Goal: Task Accomplishment & Management: Manage account settings

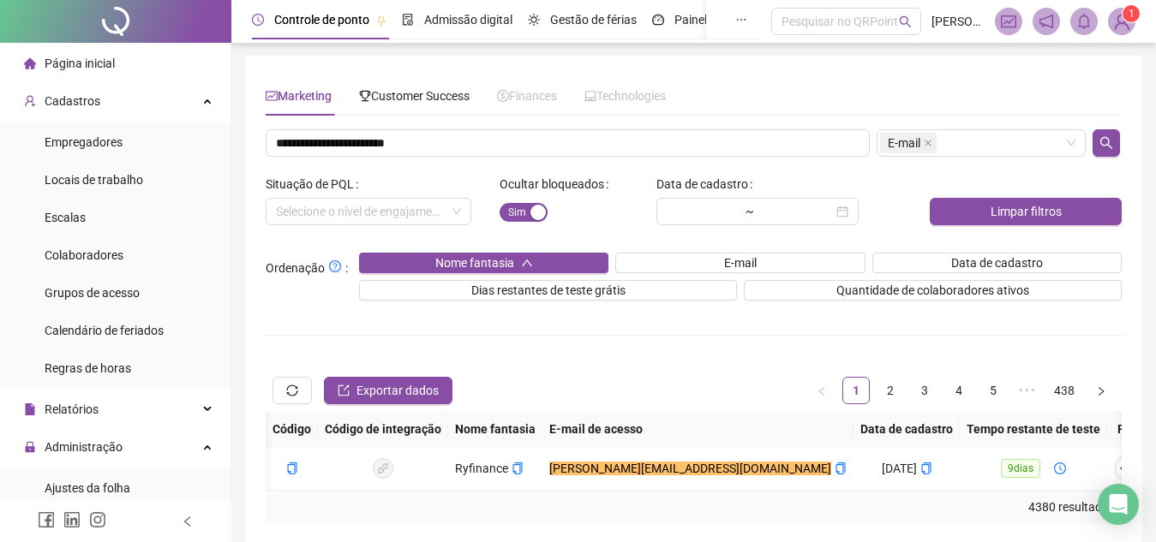
scroll to position [0, 309]
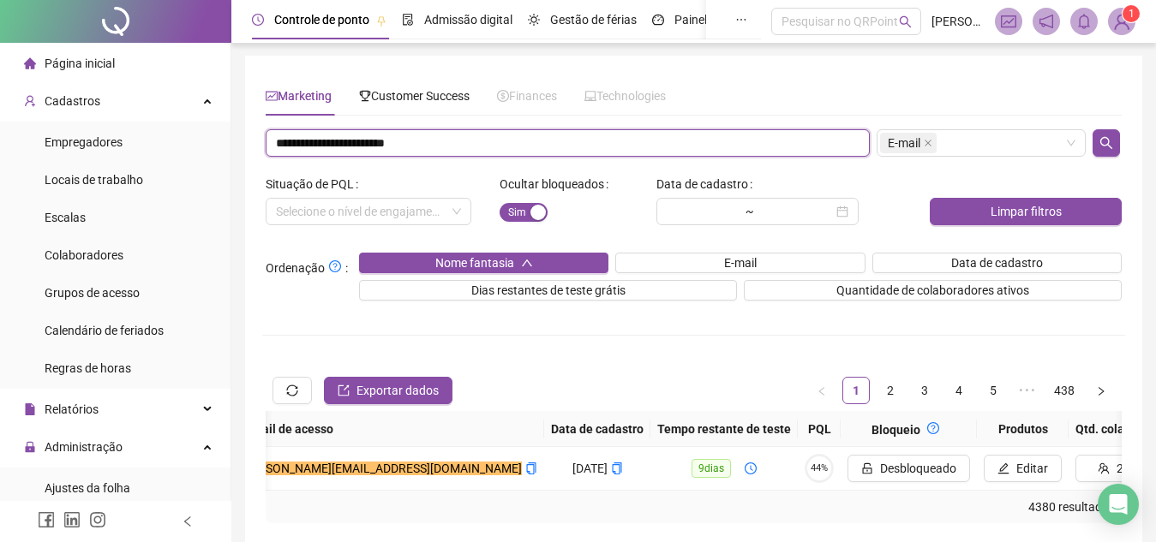
click at [364, 130] on input "**********" at bounding box center [568, 142] width 604 height 27
paste input "text"
type input "**********"
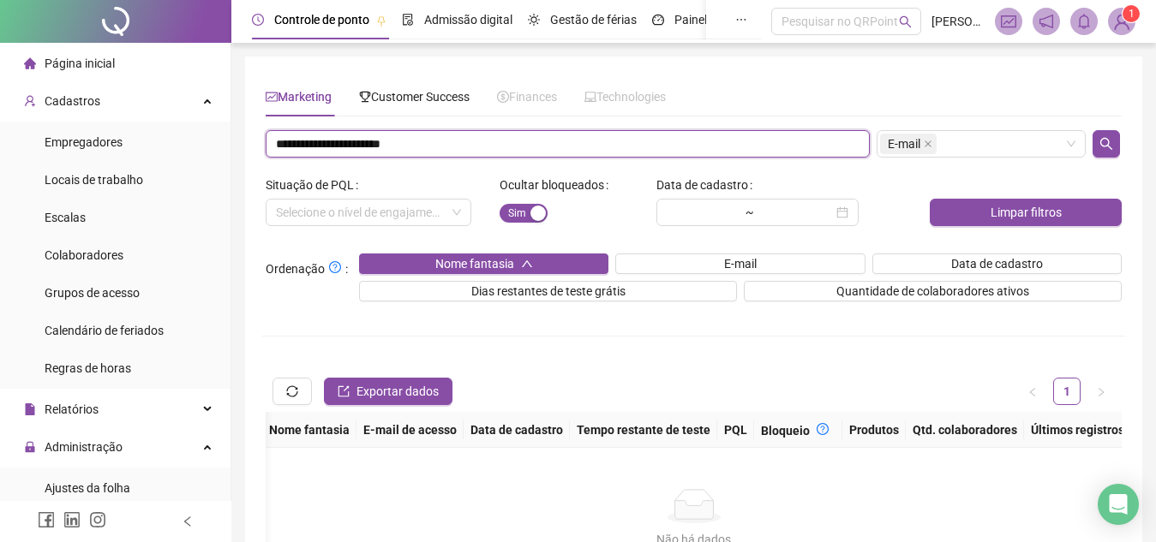
scroll to position [1, 0]
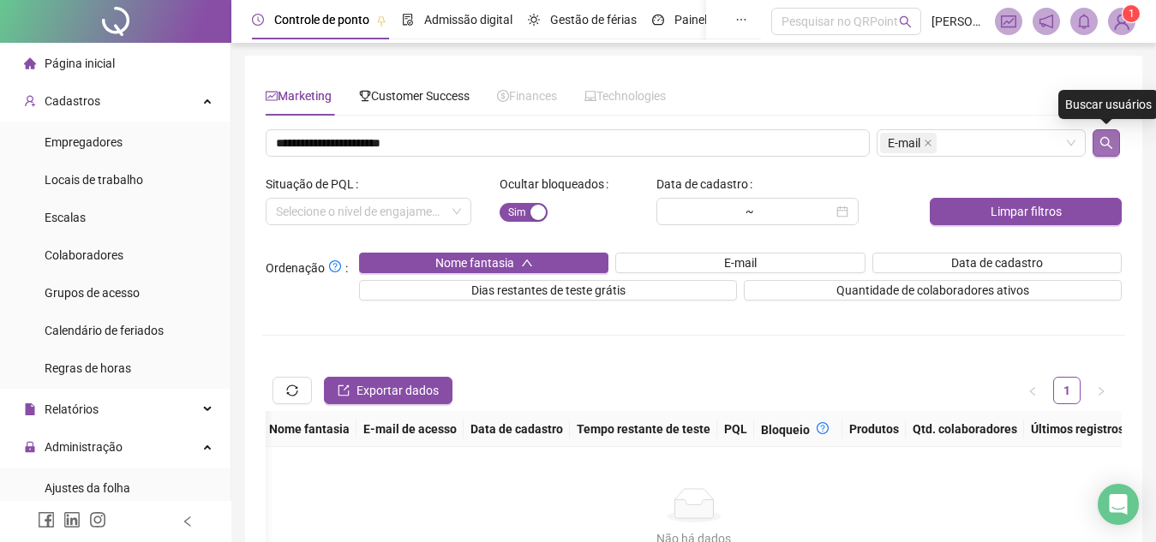
click at [1103, 144] on icon "search" at bounding box center [1106, 143] width 14 height 14
click at [428, 91] on span "Customer Success" at bounding box center [414, 96] width 111 height 14
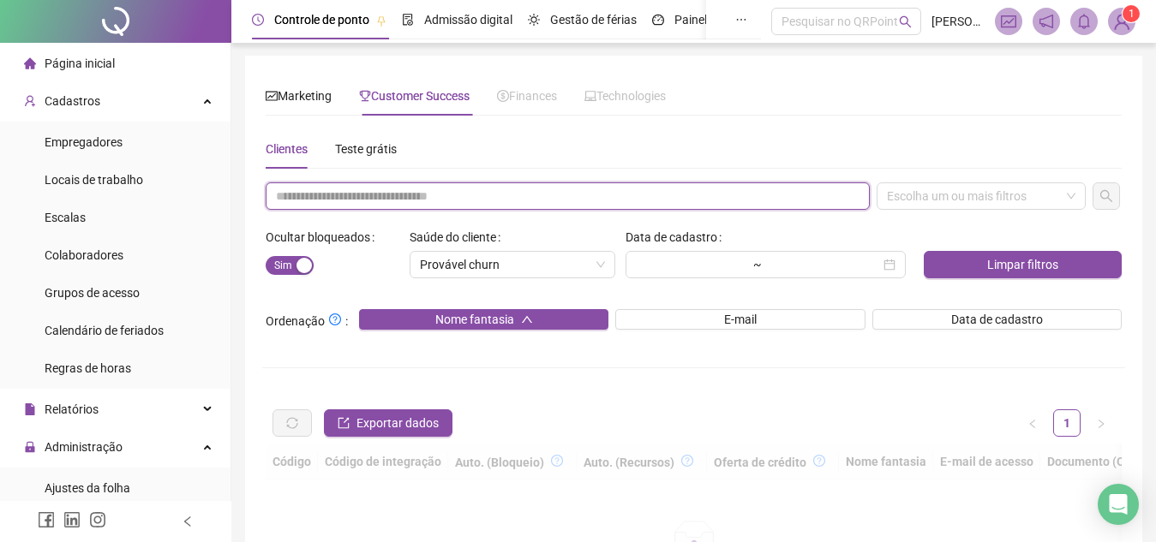
paste input "**********"
click at [447, 196] on input "text" at bounding box center [568, 196] width 604 height 27
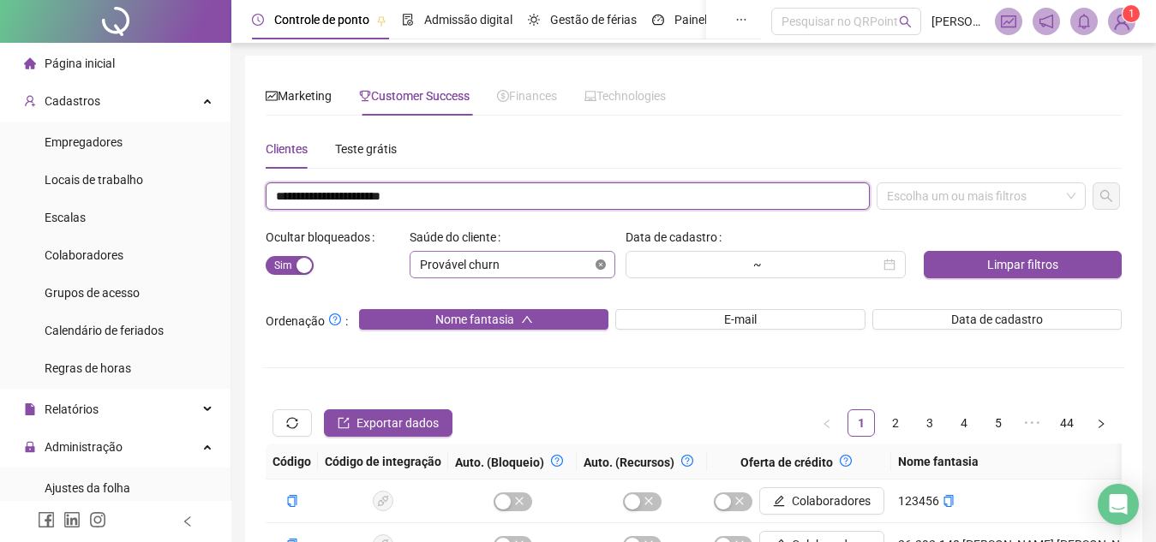
type input "**********"
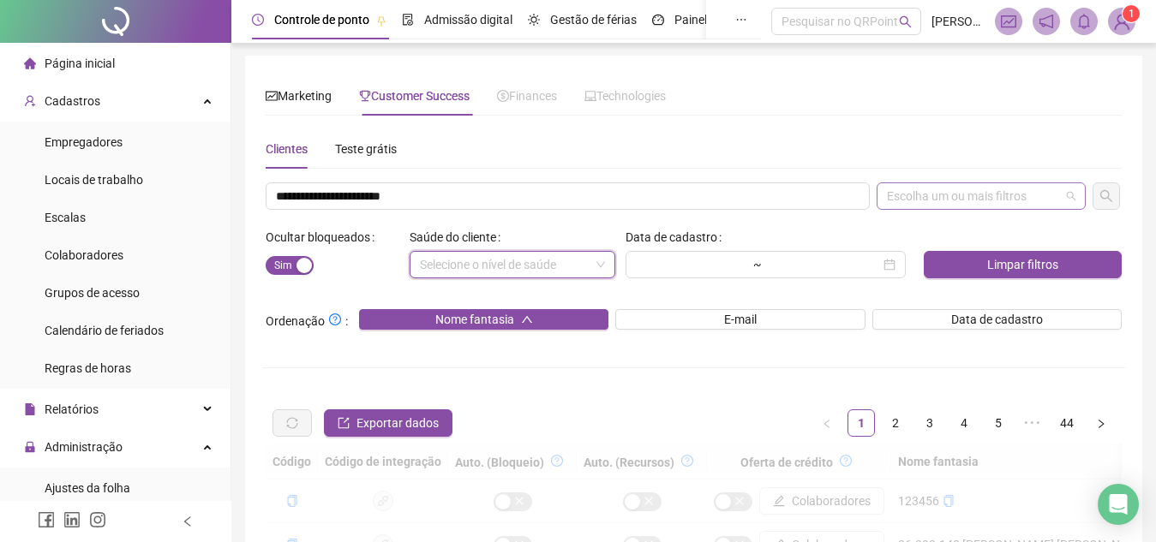
click at [966, 197] on div "Escolha um ou mais filtros" at bounding box center [981, 196] width 209 height 27
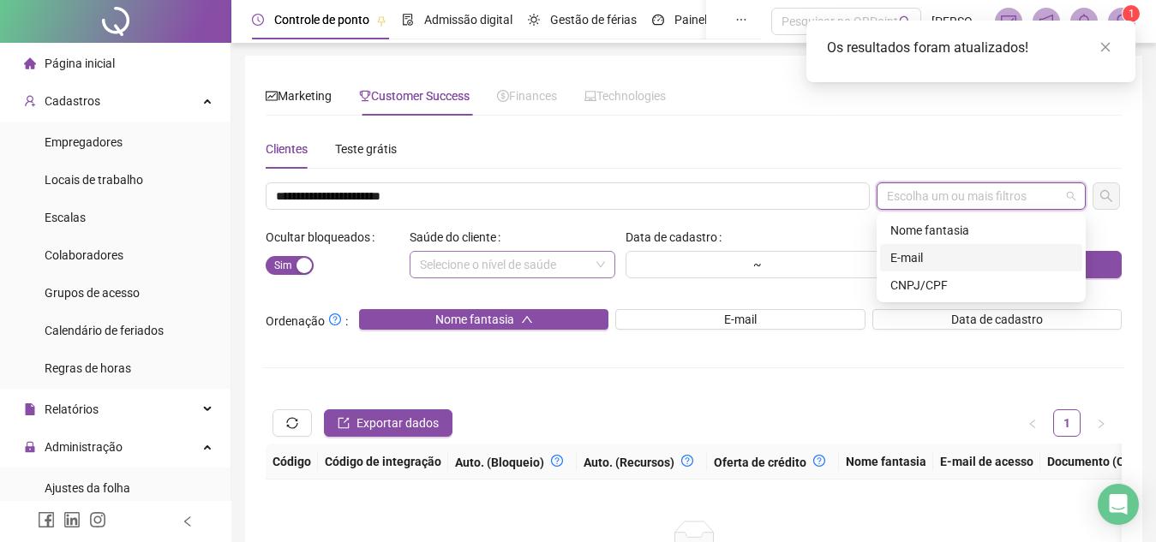
click at [955, 255] on div "E-mail" at bounding box center [981, 257] width 182 height 19
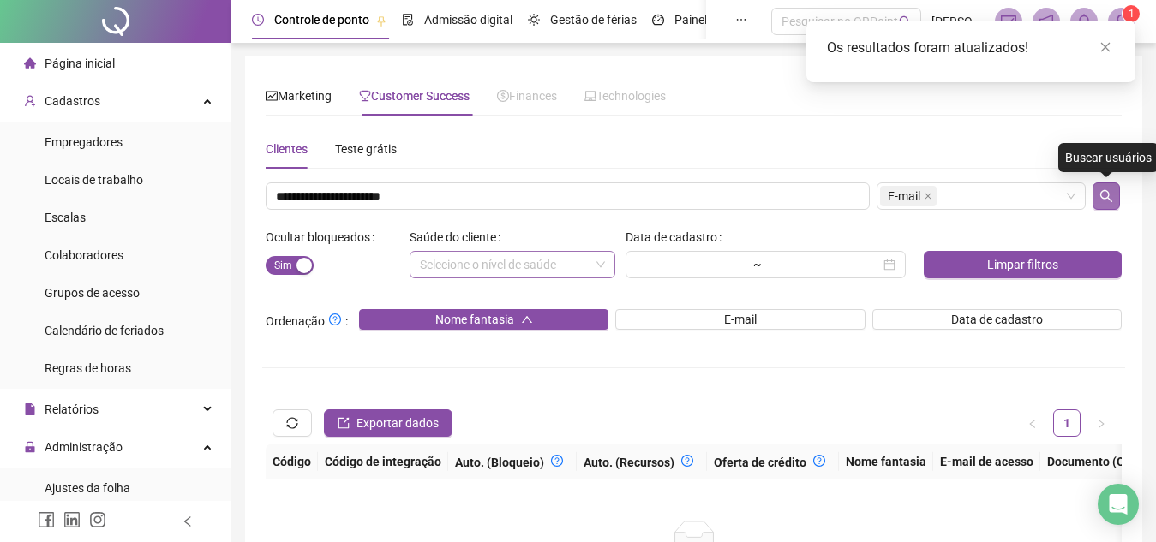
click at [1105, 191] on icon "search" at bounding box center [1106, 196] width 12 height 12
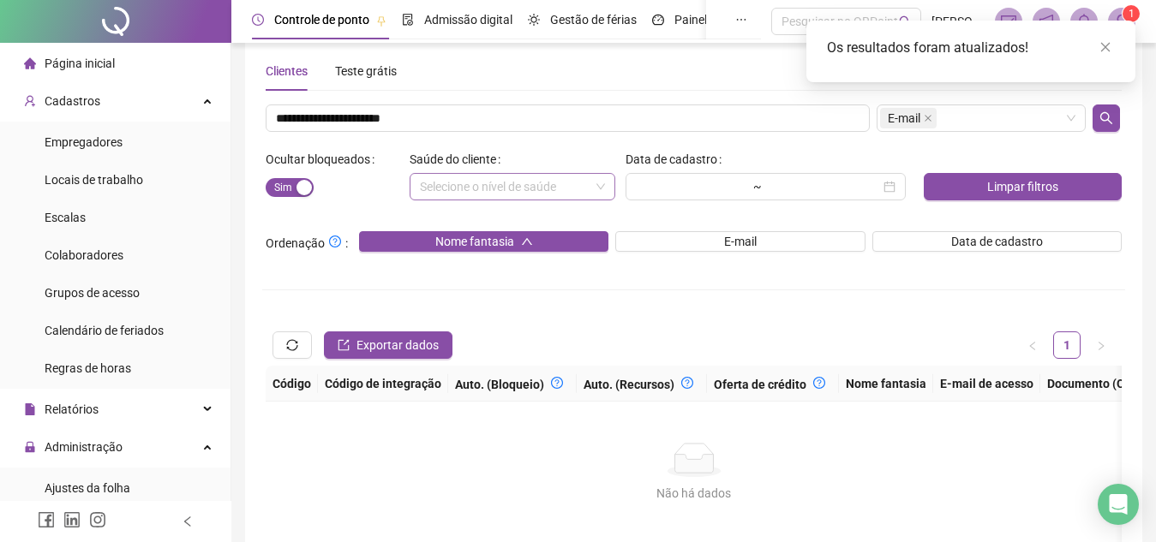
scroll to position [0, 0]
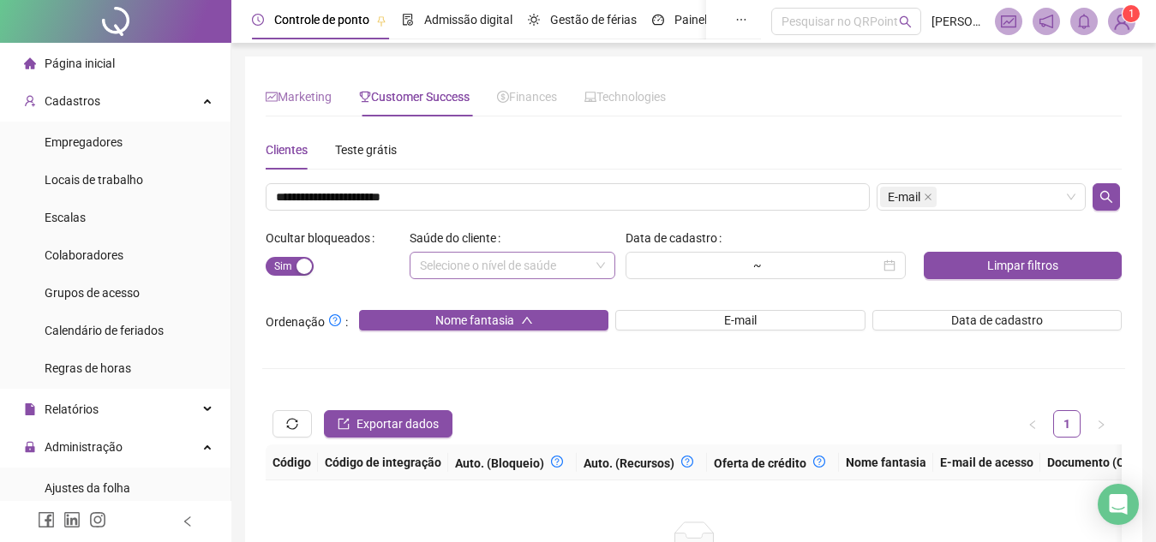
click at [307, 83] on div "Marketing" at bounding box center [299, 96] width 66 height 39
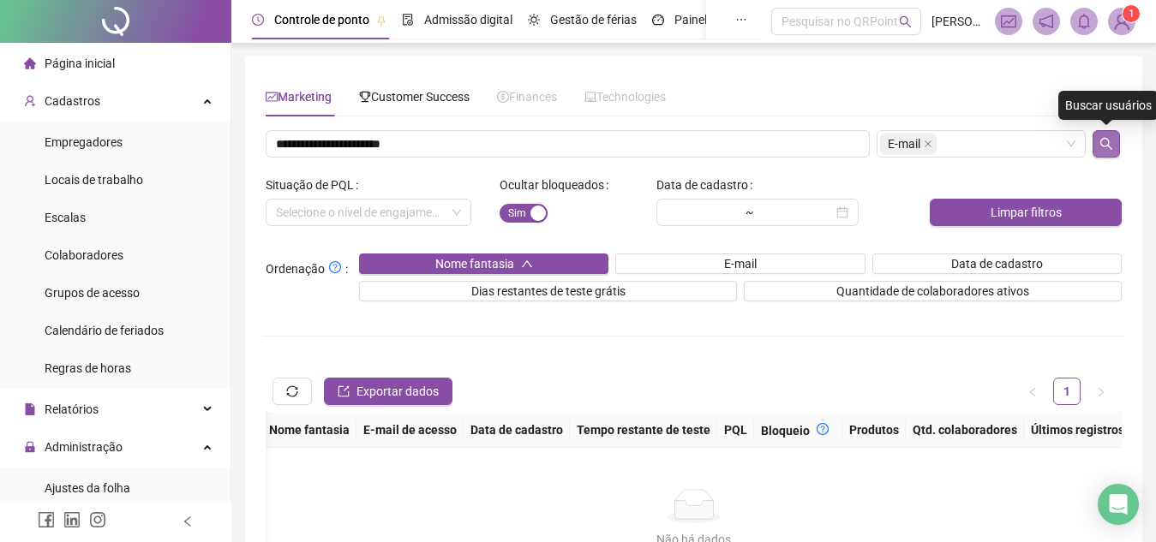
click at [1105, 132] on button "button" at bounding box center [1105, 143] width 27 height 27
click at [518, 216] on span "Sim Não" at bounding box center [524, 213] width 48 height 19
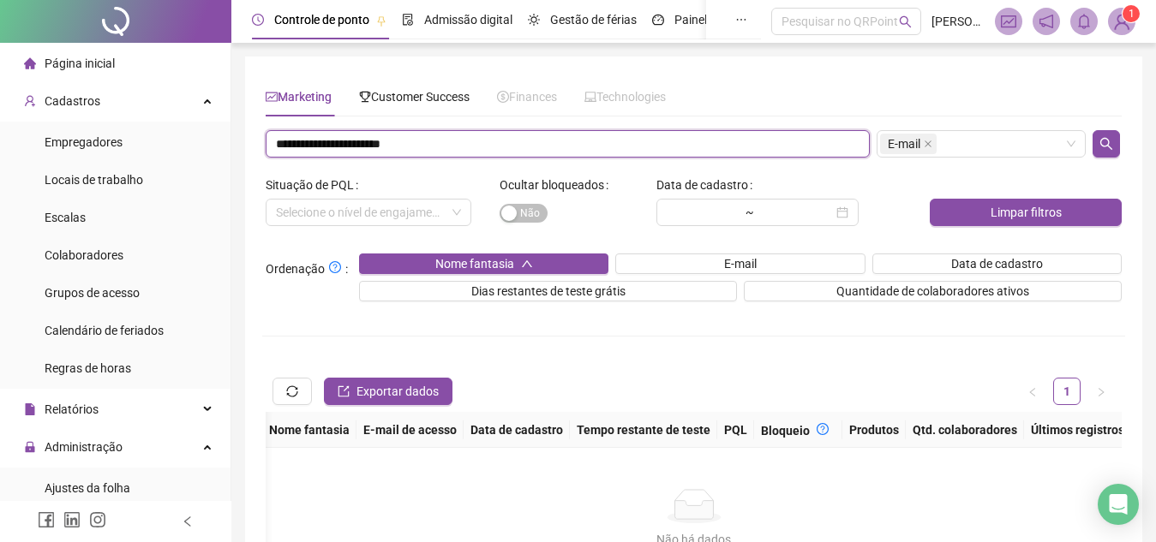
click at [472, 147] on input "**********" at bounding box center [568, 143] width 604 height 27
paste input "text"
click at [979, 147] on div "E-mail" at bounding box center [981, 143] width 209 height 27
type input "********"
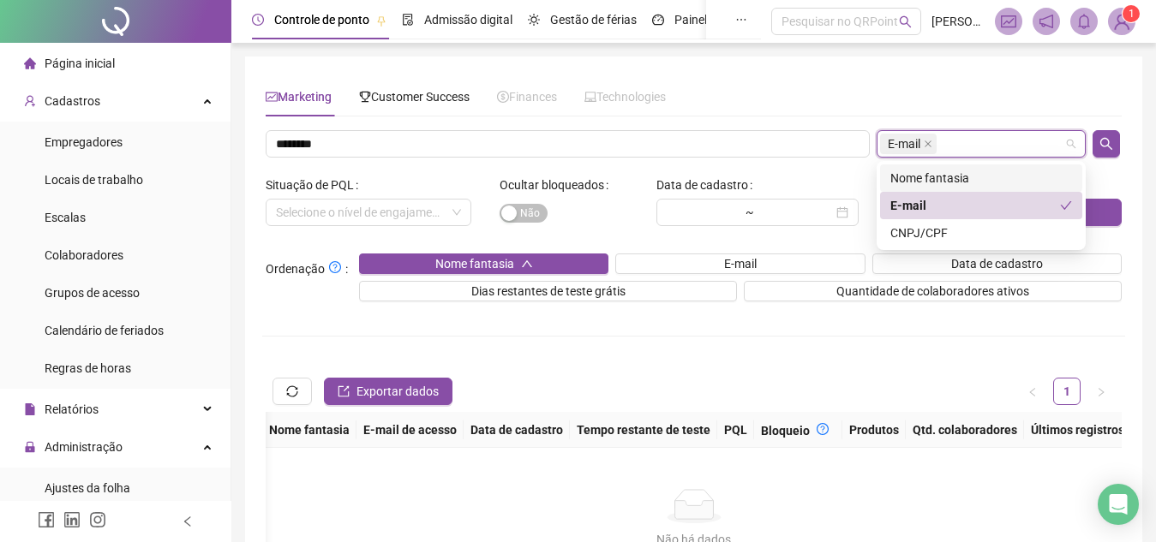
click at [942, 175] on div "Nome fantasia" at bounding box center [981, 178] width 182 height 19
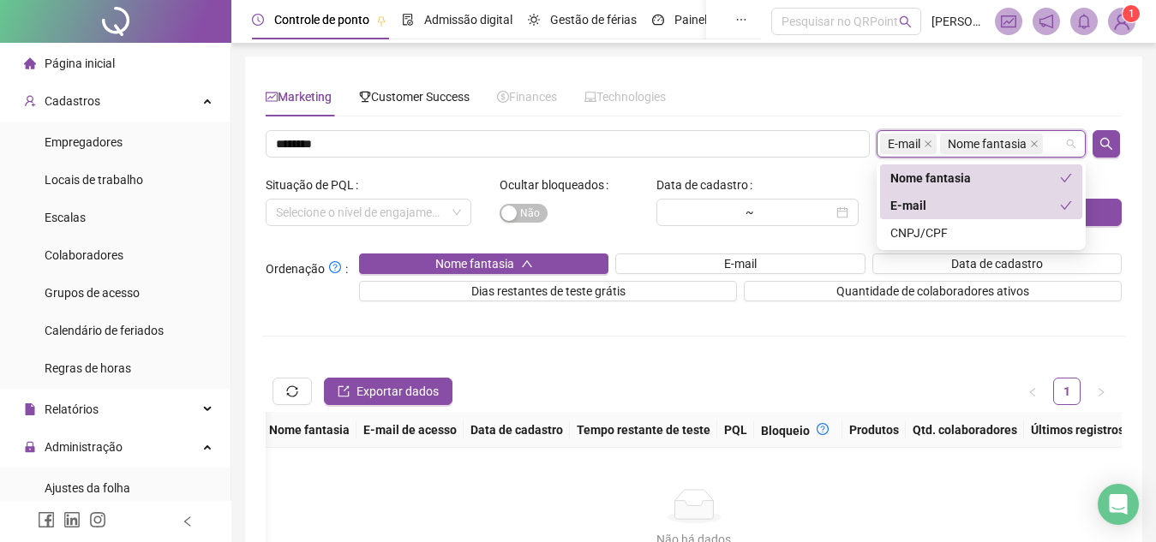
click at [943, 211] on div "E-mail" at bounding box center [975, 205] width 170 height 19
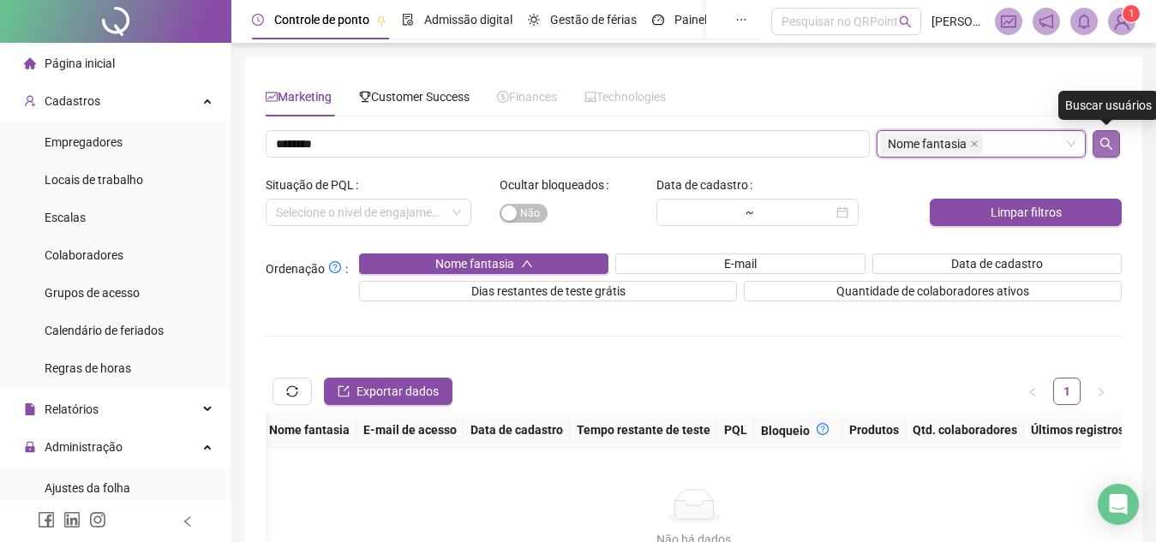
click at [1097, 143] on button "button" at bounding box center [1105, 143] width 27 height 27
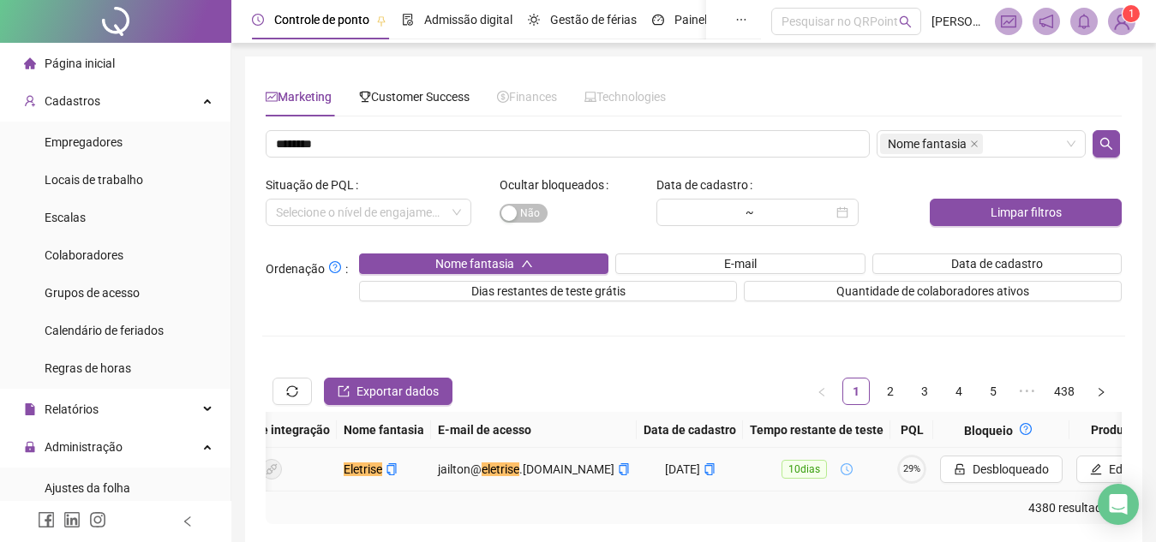
scroll to position [0, 316]
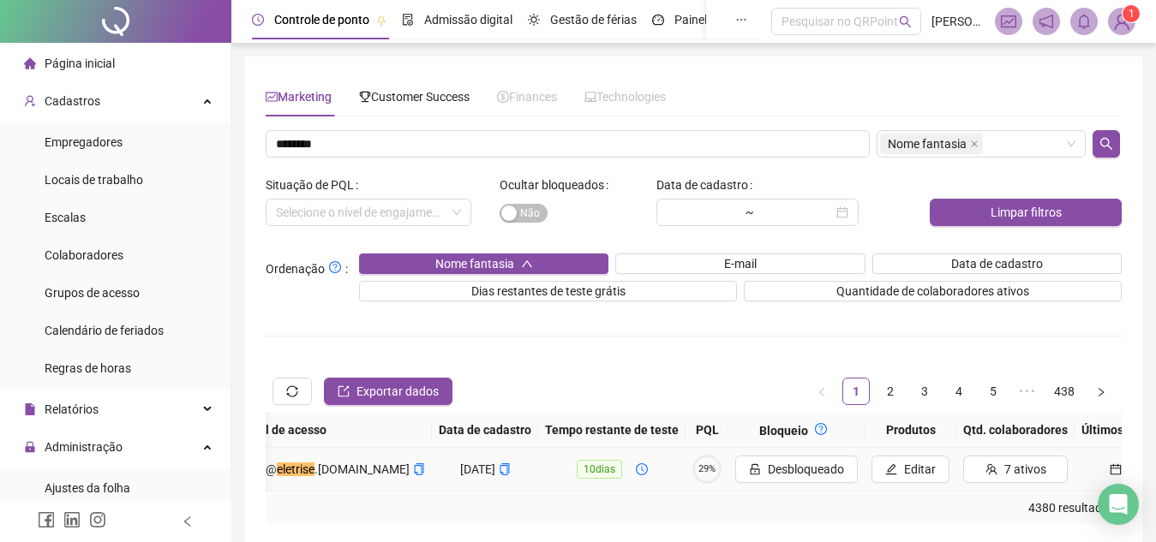
click at [694, 460] on circle at bounding box center [707, 470] width 27 height 27
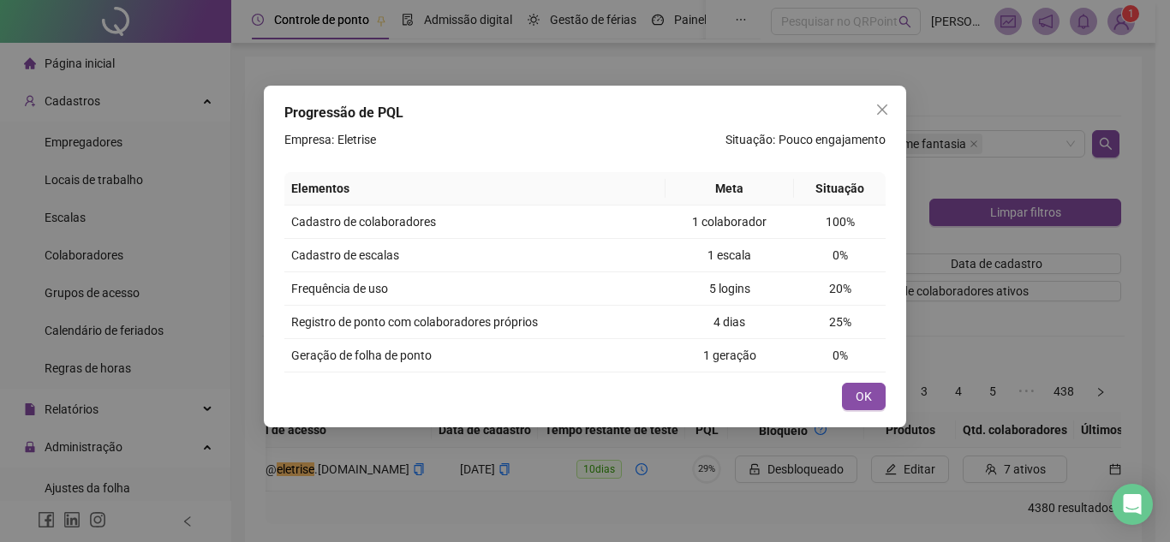
click at [1021, 445] on div "Progressão de PQL Empresa: Eletrise Situação: Pouco engajamento Elementos Meta …" at bounding box center [585, 271] width 1170 height 542
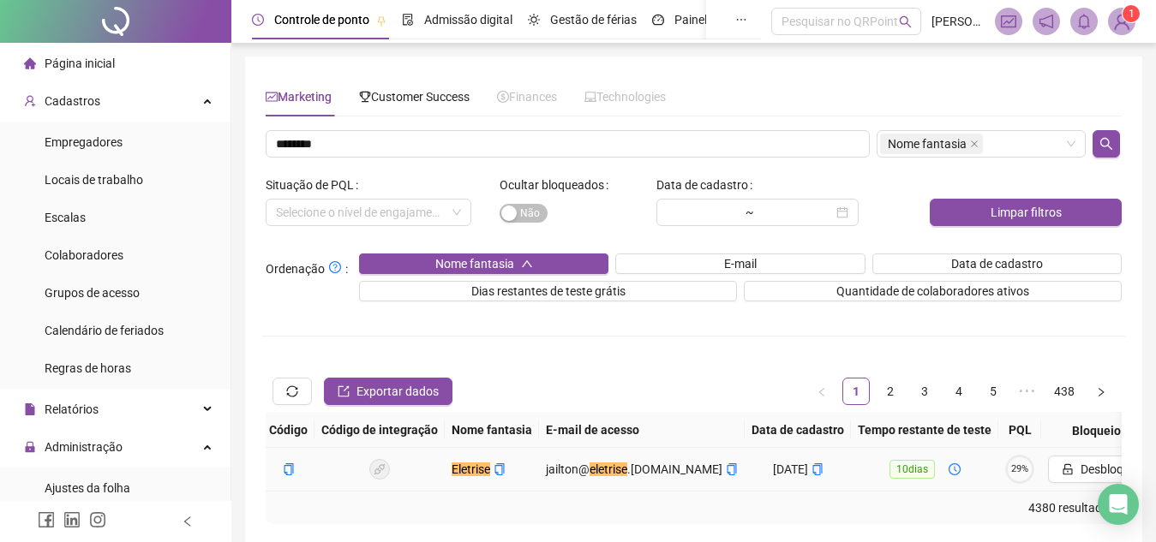
scroll to position [0, 0]
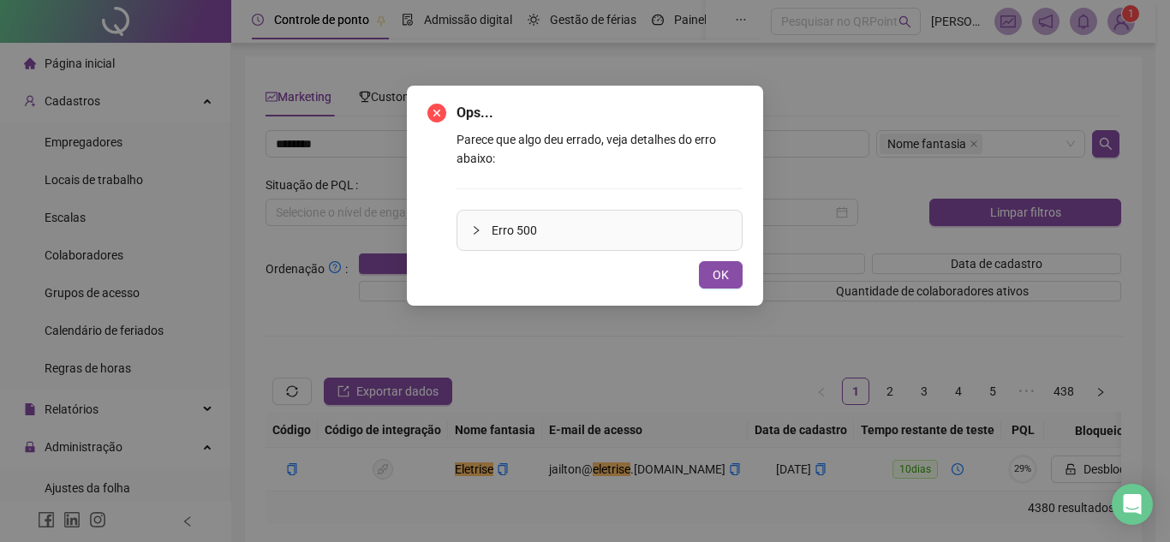
click at [825, 336] on div "Ops... Parece que algo deu errado, veja detalhes do erro abaixo: Erro 500 OK" at bounding box center [585, 271] width 1170 height 542
drag, startPoint x: 744, startPoint y: 266, endPoint x: 721, endPoint y: 266, distance: 23.1
click at [721, 266] on div "Ops... Parece que algo deu errado, veja detalhes do erro abaixo: Erro 500 OK" at bounding box center [585, 196] width 356 height 220
click at [721, 266] on span "OK" at bounding box center [721, 275] width 16 height 19
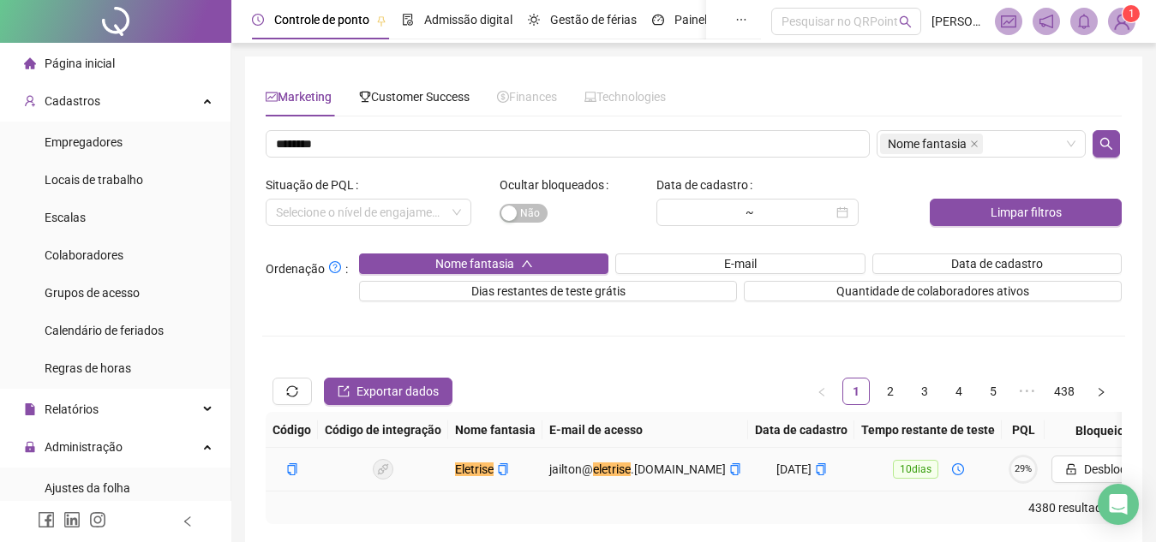
click at [1009, 473] on span "29%" at bounding box center [1023, 468] width 29 height 9
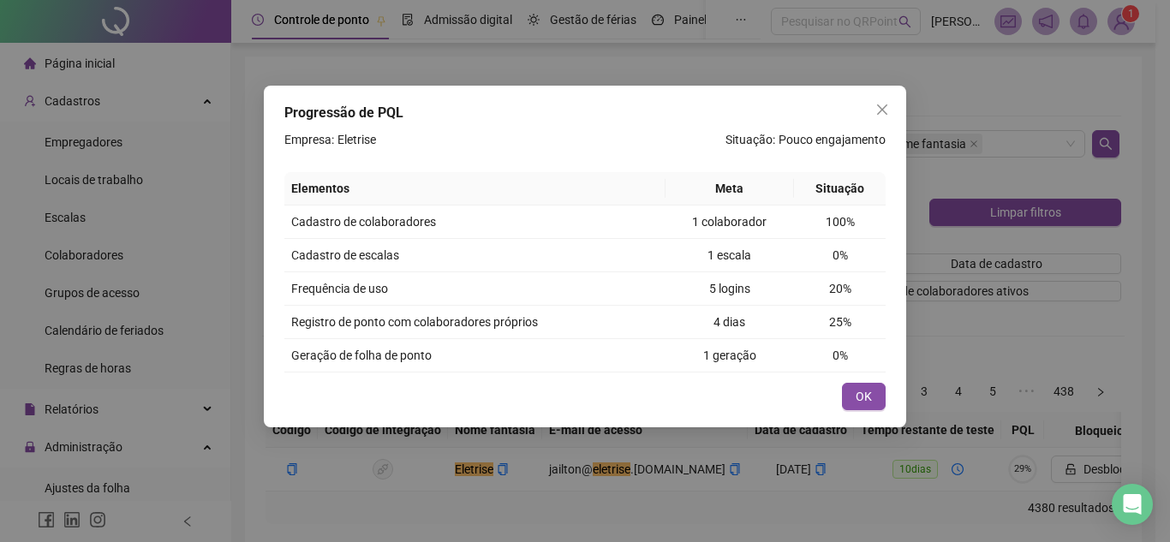
click at [999, 461] on div "Progressão de PQL Empresa: Eletrise Situação: Pouco engajamento Elementos Meta …" at bounding box center [585, 271] width 1170 height 542
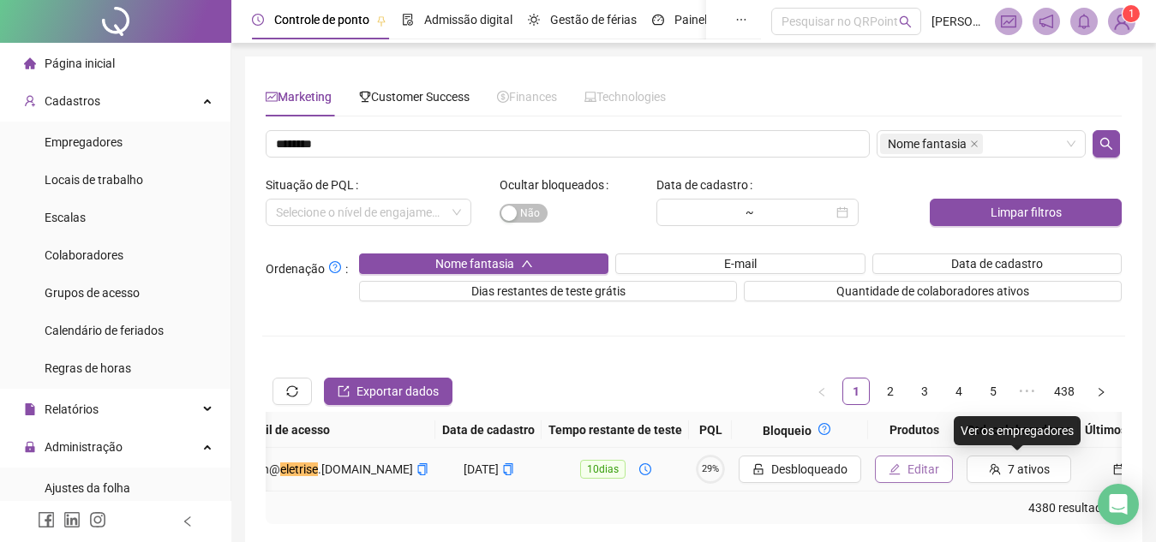
scroll to position [0, 316]
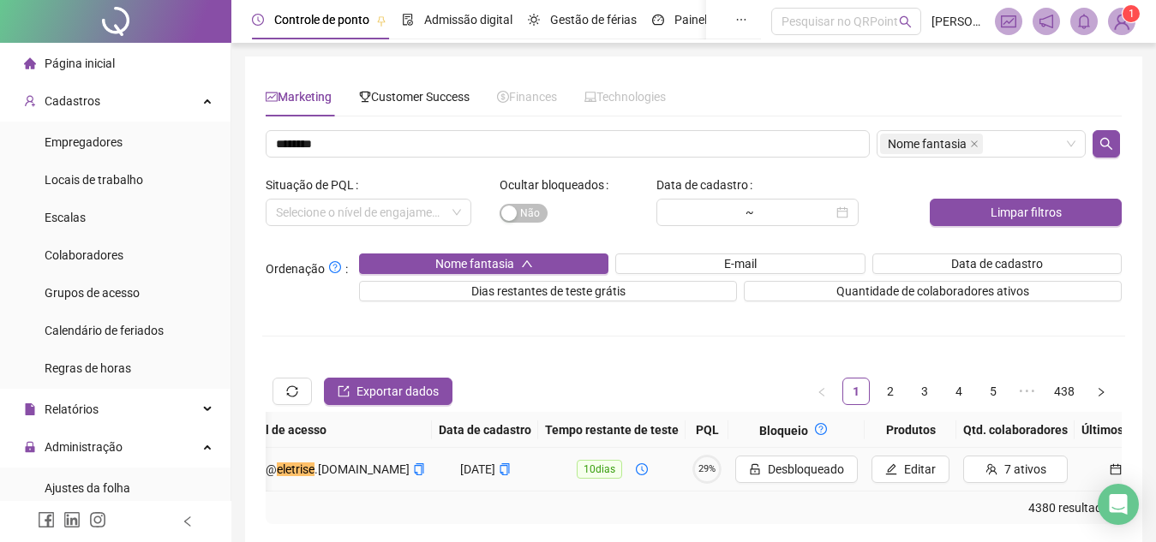
click at [1081, 475] on button "Ver" at bounding box center [1127, 469] width 93 height 27
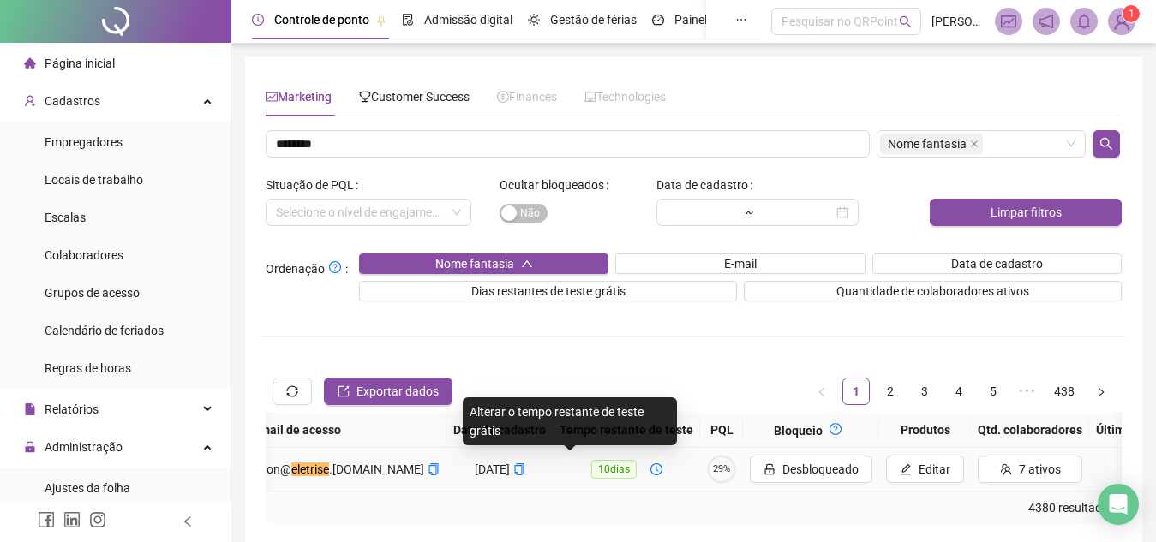
scroll to position [0, 0]
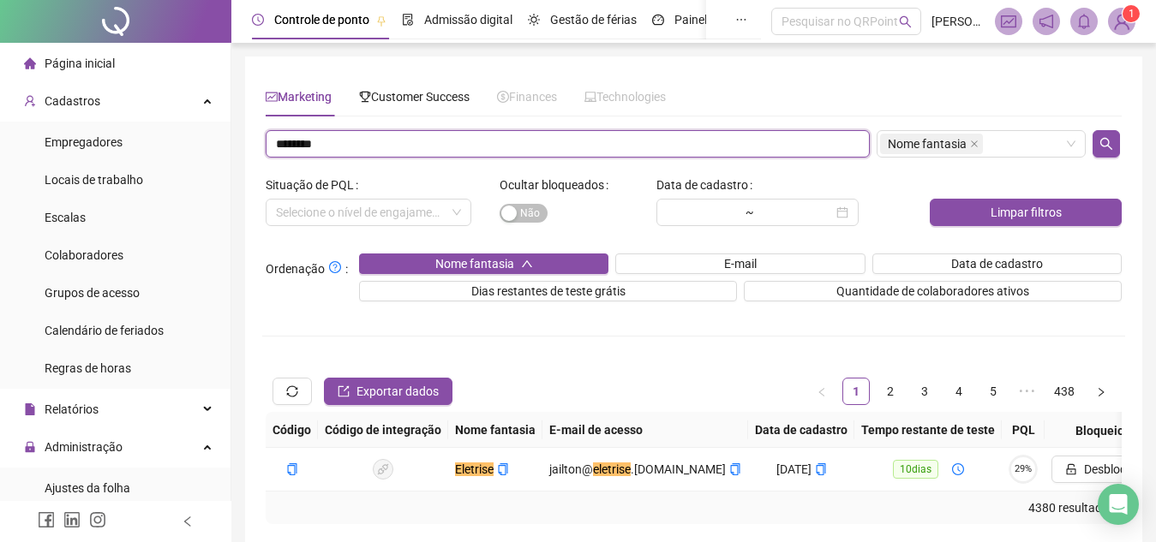
click at [342, 136] on input "********" at bounding box center [568, 143] width 604 height 27
paste input "**********"
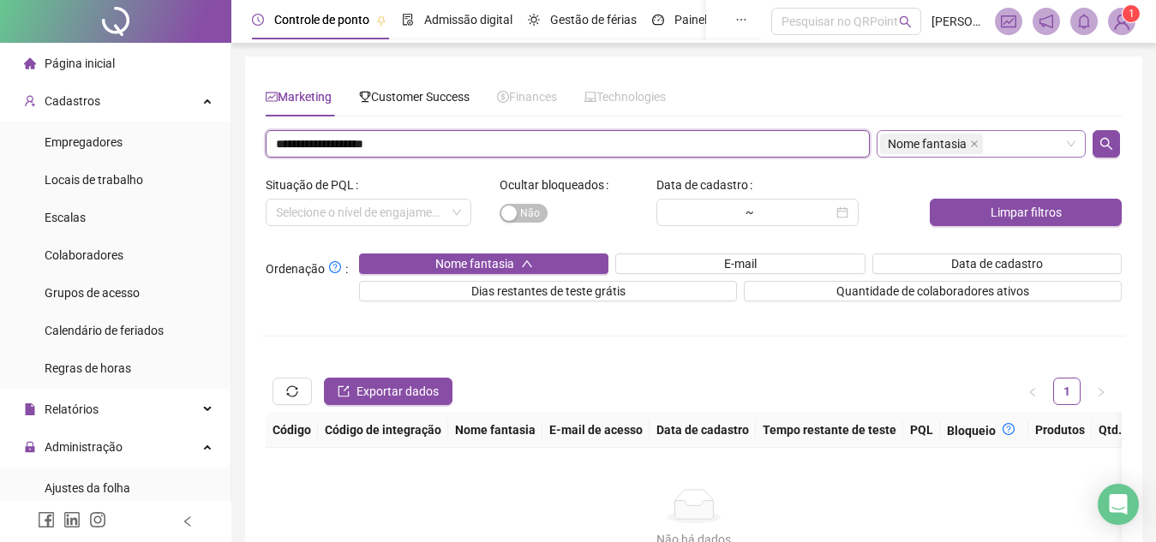
paste input "*"
paste input "text"
click at [1051, 151] on div "Nome fantasia" at bounding box center [981, 143] width 209 height 27
type input "**********"
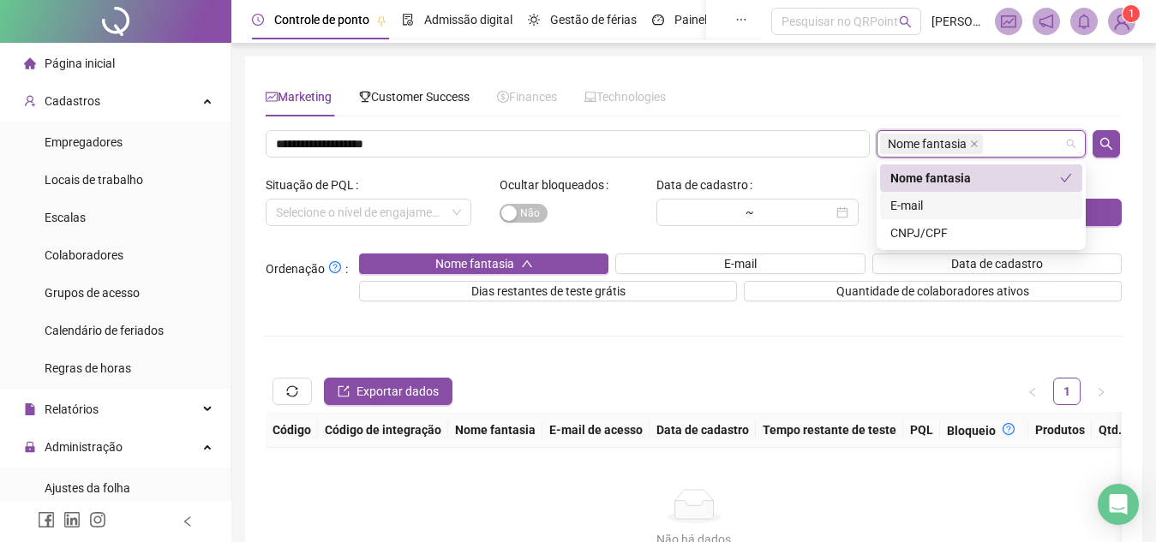
click at [973, 200] on div "E-mail" at bounding box center [981, 205] width 182 height 19
click at [992, 182] on div "Nome fantasia" at bounding box center [975, 178] width 170 height 19
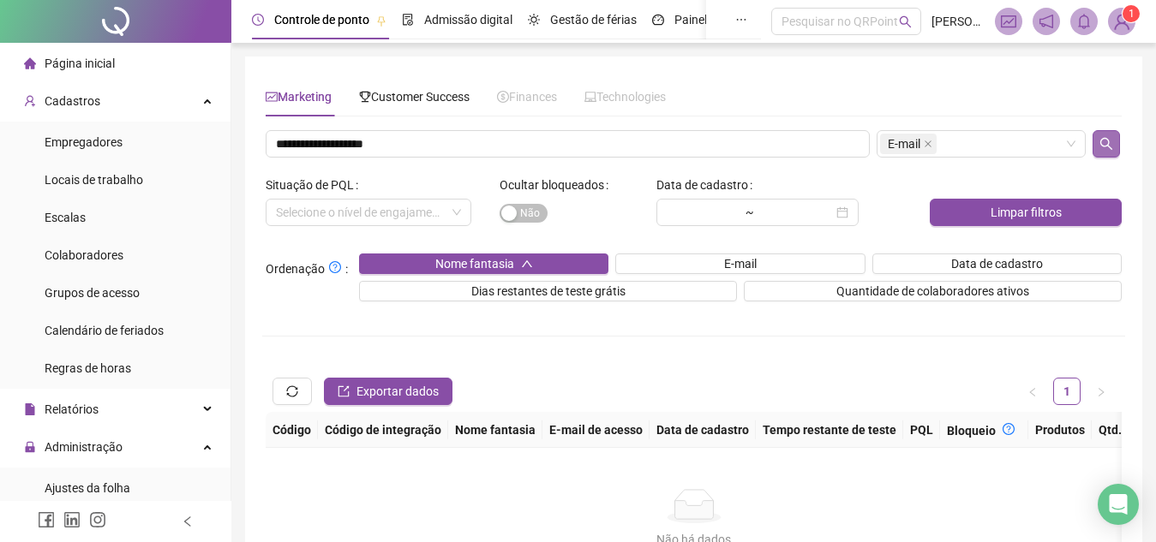
click at [1095, 135] on div at bounding box center [1107, 143] width 36 height 27
click at [1095, 135] on button "button" at bounding box center [1105, 143] width 27 height 27
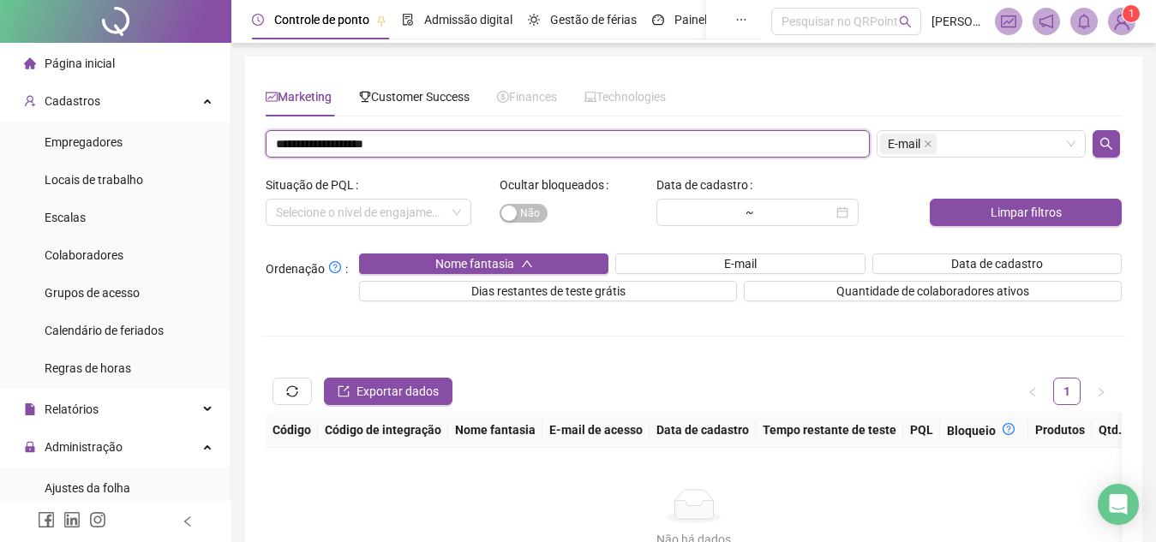
click at [425, 137] on input "**********" at bounding box center [568, 143] width 604 height 27
paste input "*"
type input "**********"
click at [984, 139] on div "E-mail" at bounding box center [981, 143] width 209 height 27
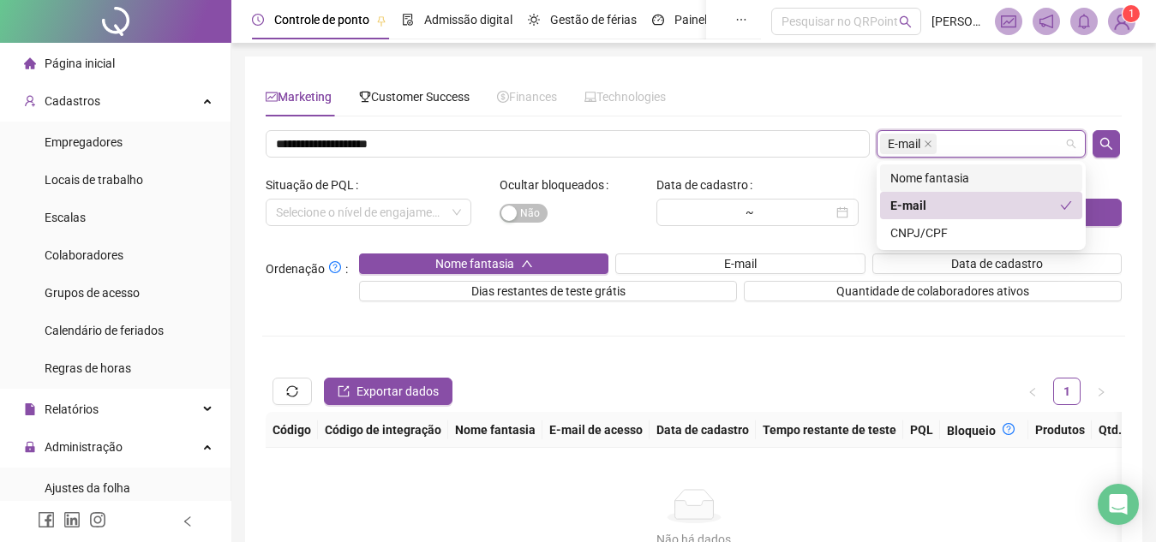
click at [963, 182] on div "Nome fantasia" at bounding box center [981, 178] width 182 height 19
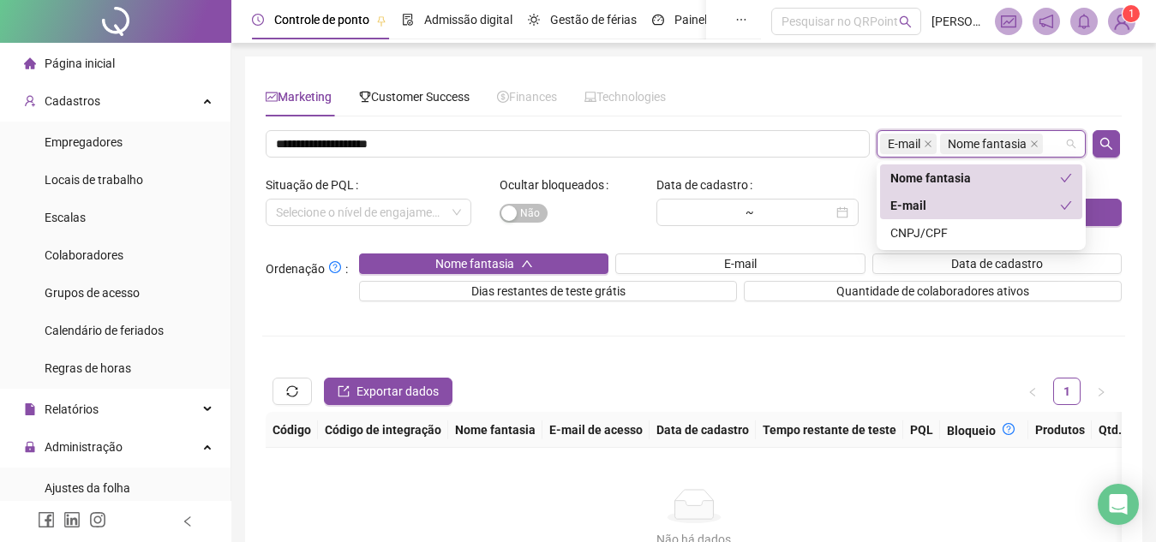
click at [978, 207] on div "E-mail" at bounding box center [975, 205] width 170 height 19
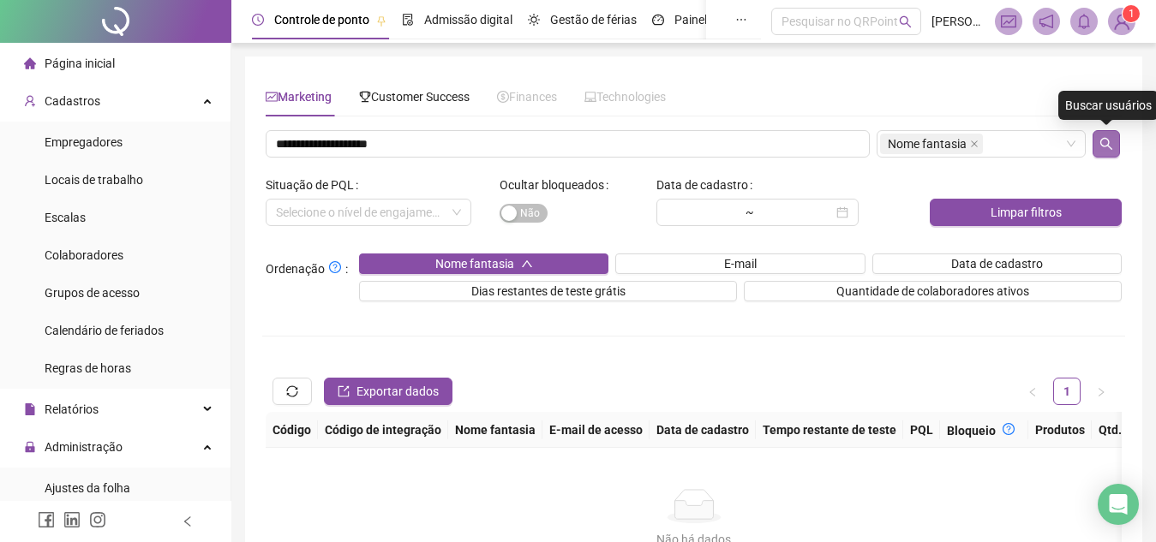
click at [1114, 138] on button "button" at bounding box center [1105, 143] width 27 height 27
click at [431, 86] on div "Customer Success" at bounding box center [414, 96] width 111 height 39
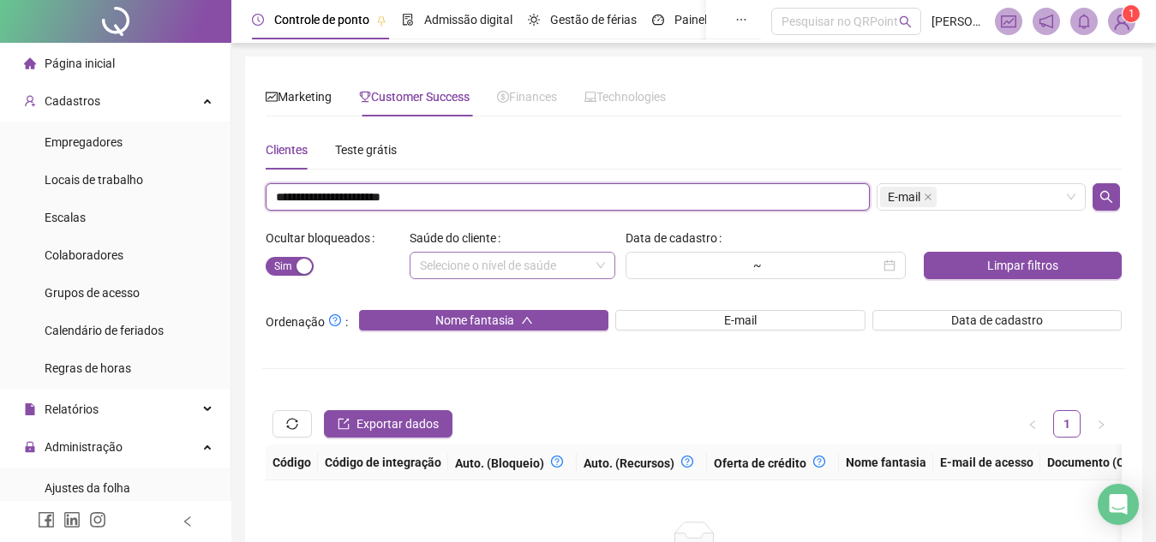
click at [391, 206] on input "**********" at bounding box center [568, 196] width 604 height 27
paste input "text"
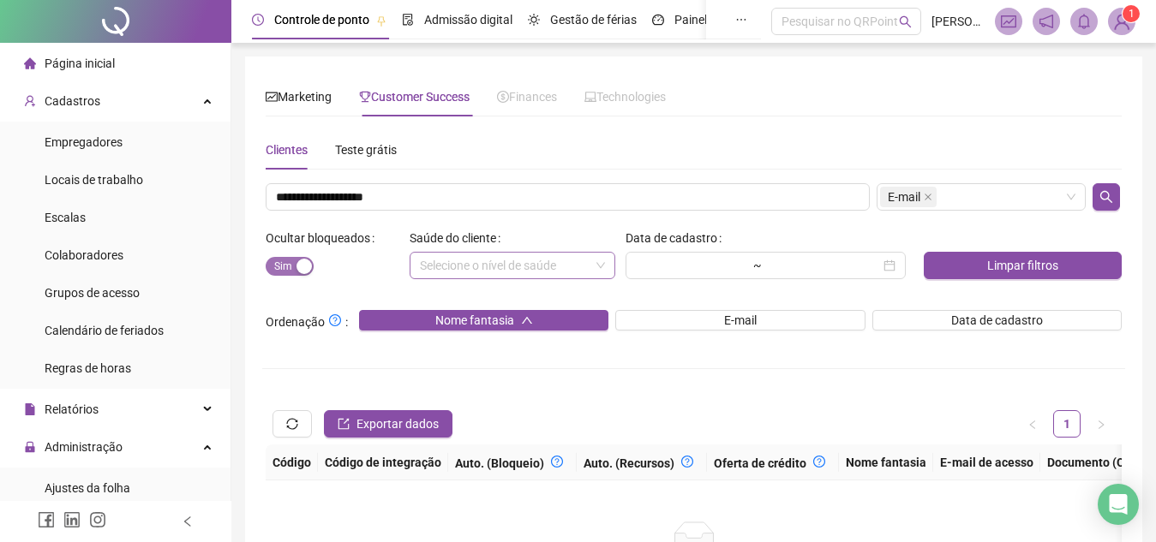
click at [296, 275] on span "Sim Não" at bounding box center [290, 266] width 48 height 19
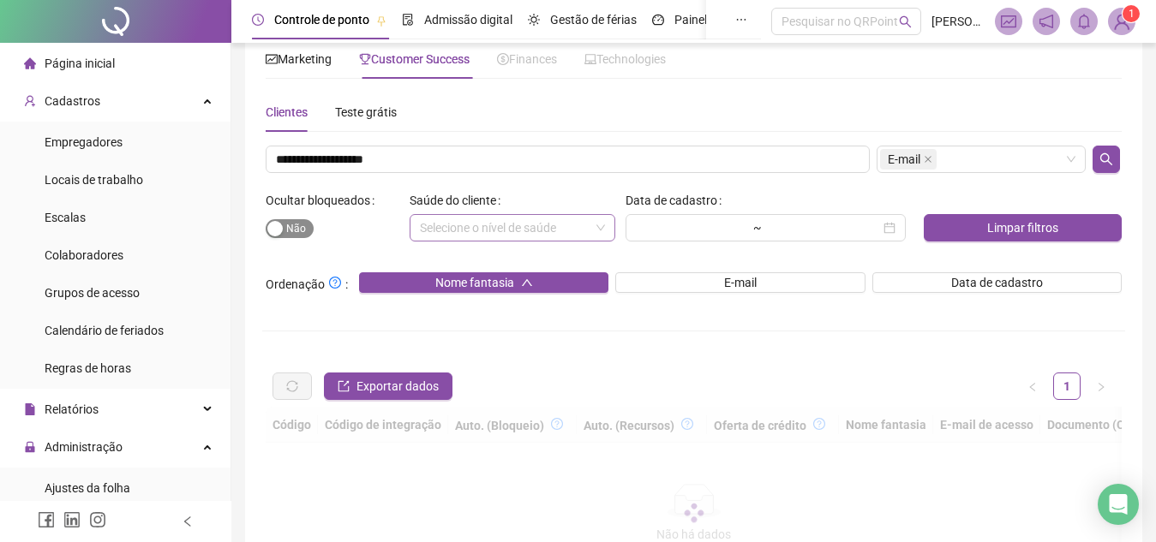
scroll to position [39, 0]
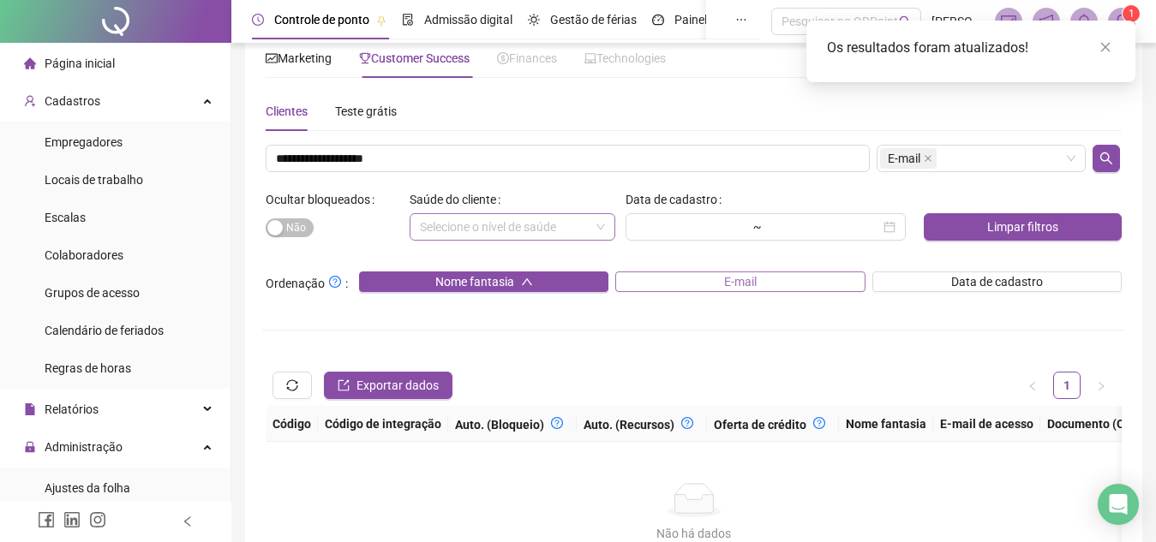
click at [651, 276] on button "E-mail" at bounding box center [739, 282] width 249 height 21
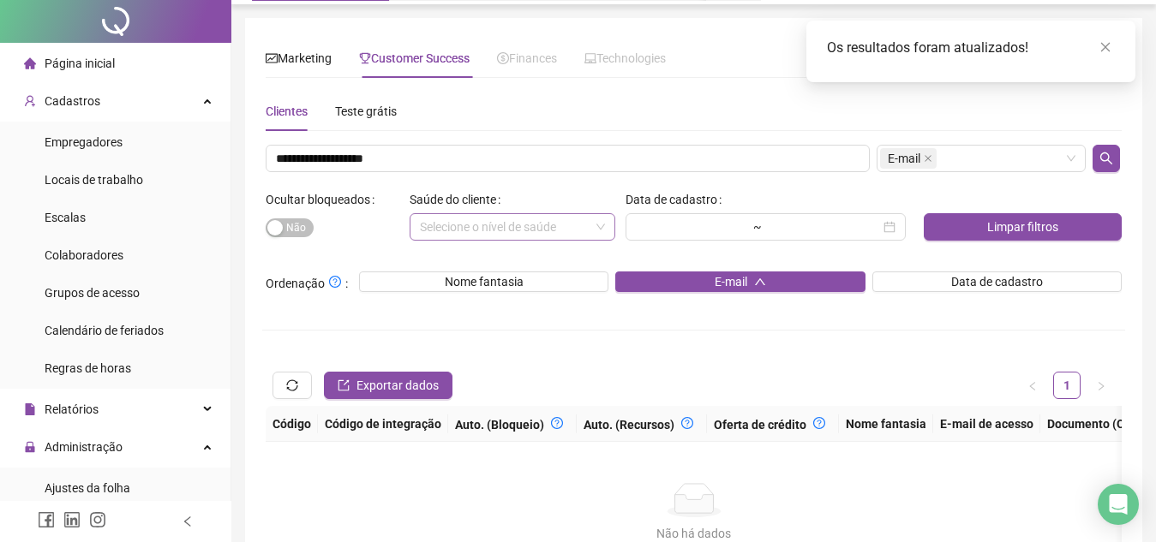
scroll to position [0, 0]
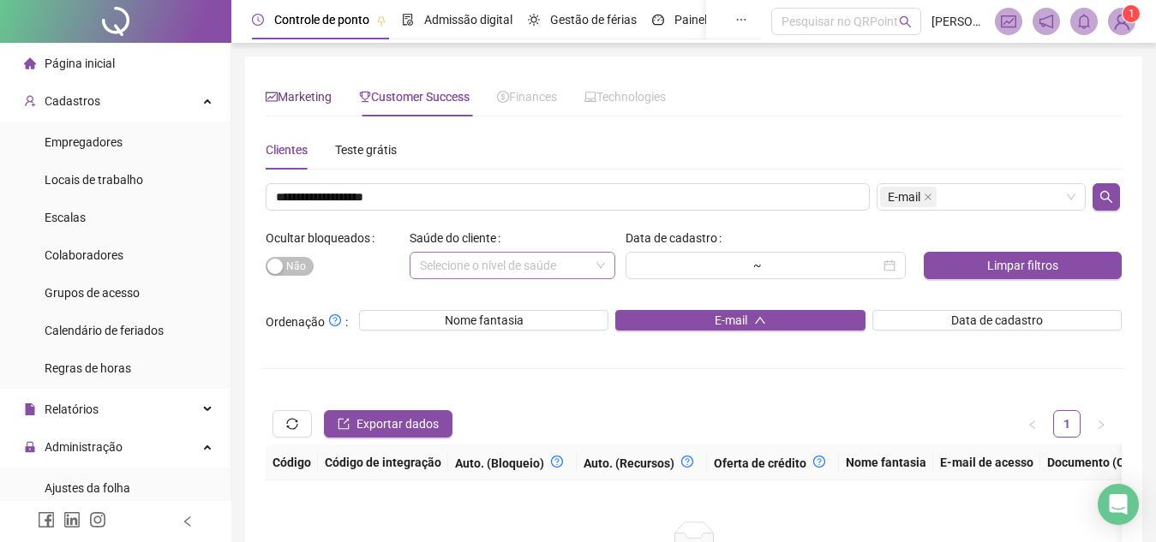
click at [296, 91] on span "Marketing" at bounding box center [299, 97] width 66 height 14
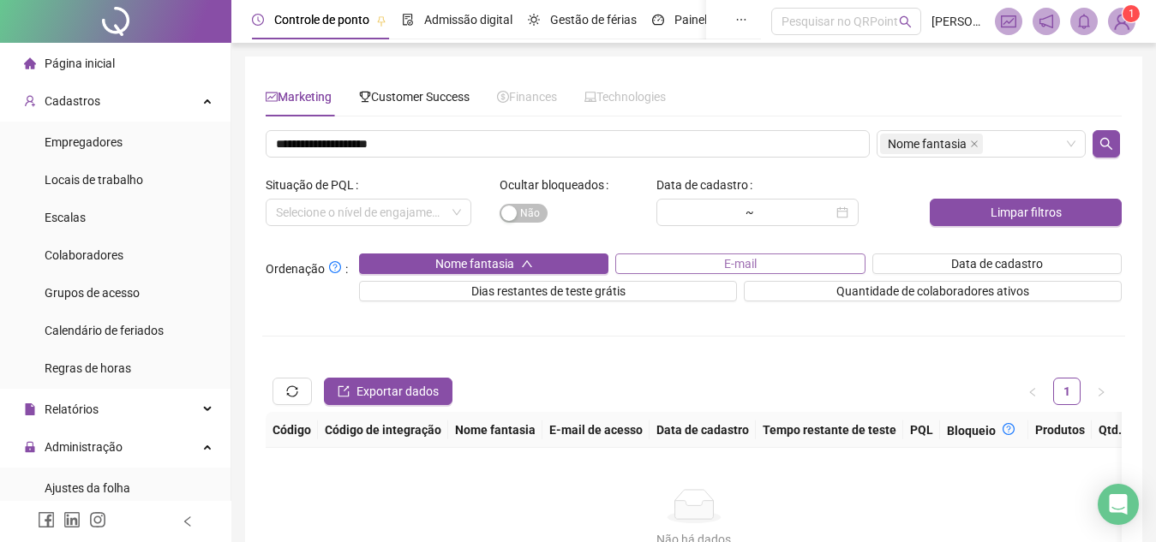
click at [682, 261] on button "E-mail" at bounding box center [739, 264] width 249 height 21
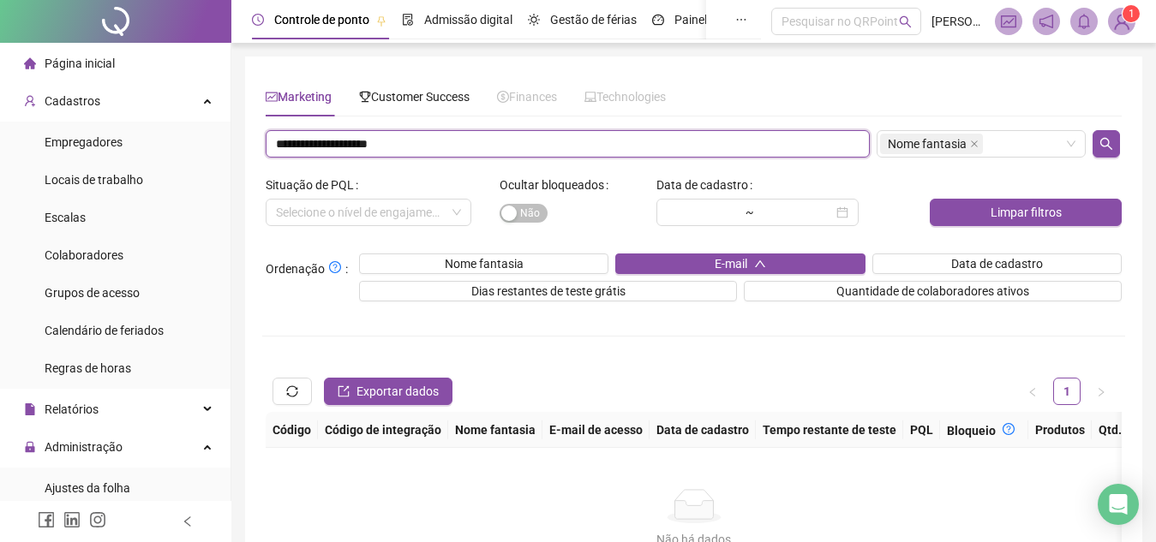
click at [490, 135] on input "**********" at bounding box center [568, 143] width 604 height 27
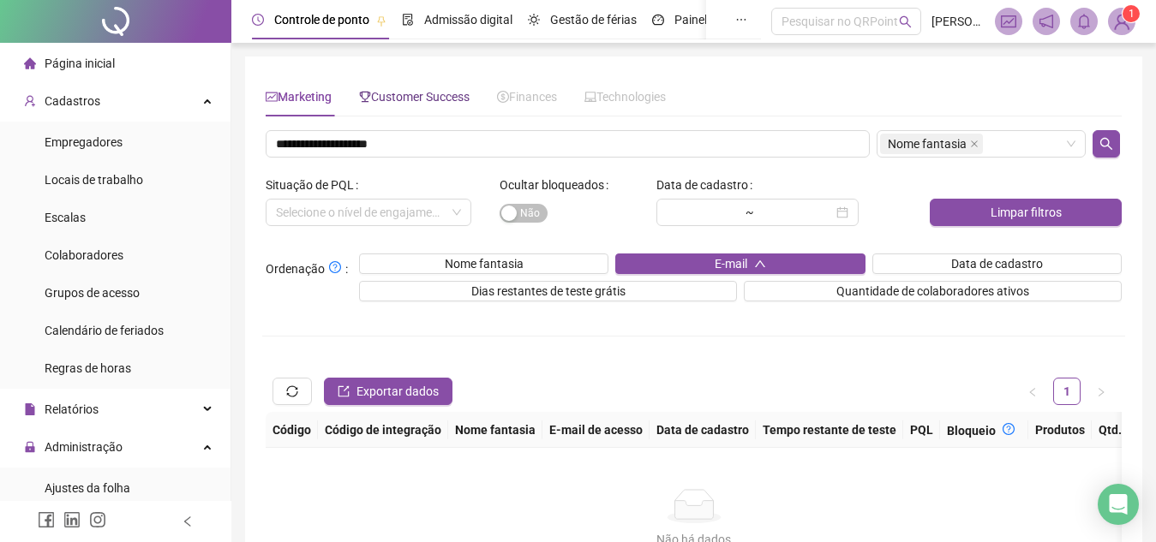
click at [419, 105] on div "Customer Success" at bounding box center [414, 96] width 111 height 19
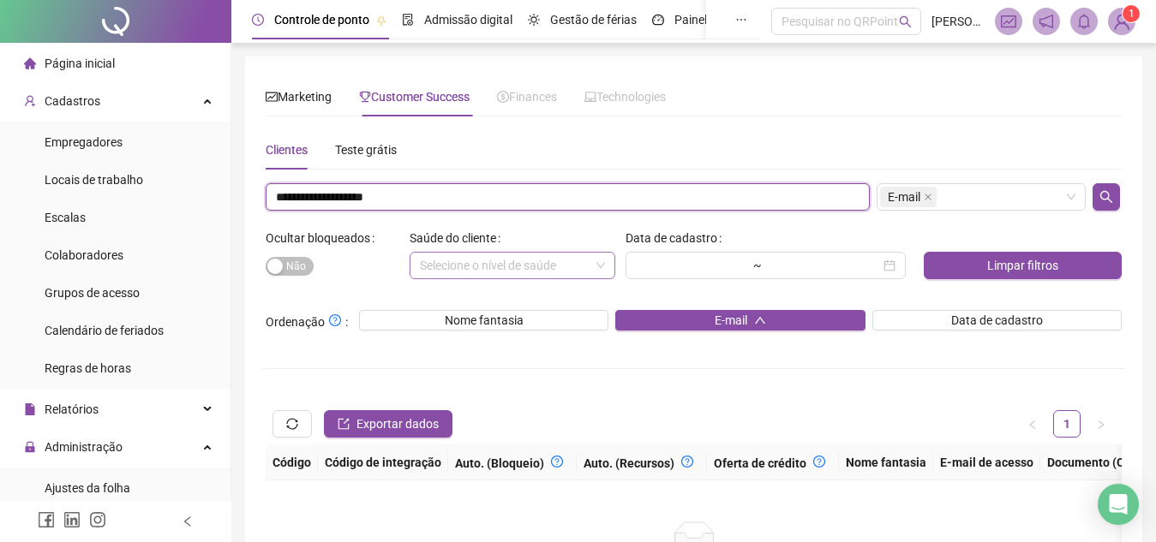
click at [396, 201] on input "**********" at bounding box center [568, 196] width 604 height 27
paste input "*"
click at [1015, 207] on div "E-mail" at bounding box center [981, 196] width 209 height 27
type input "**********"
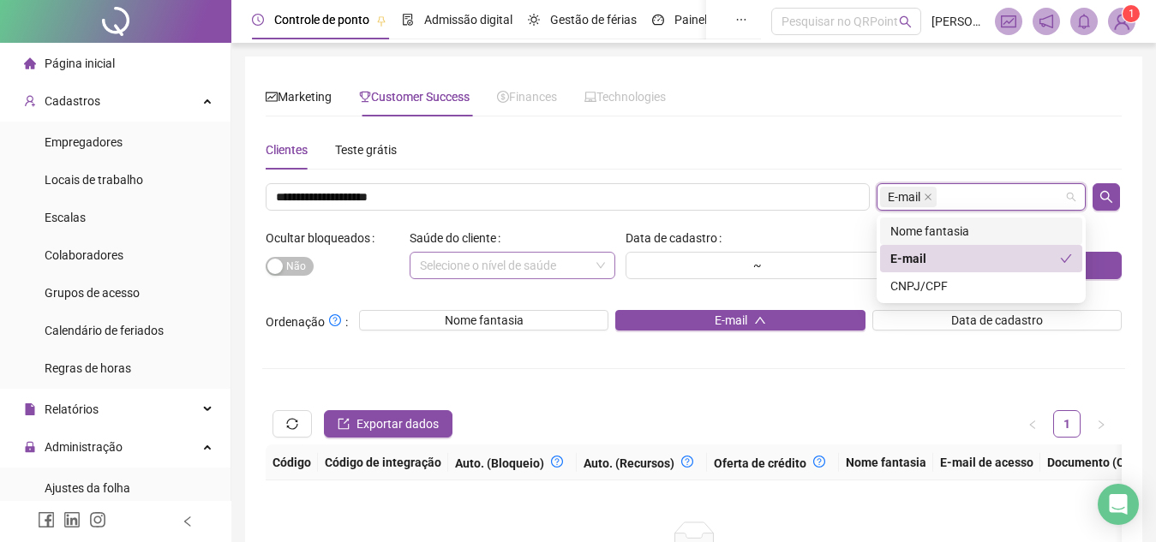
click at [978, 238] on div "Nome fantasia" at bounding box center [981, 231] width 182 height 19
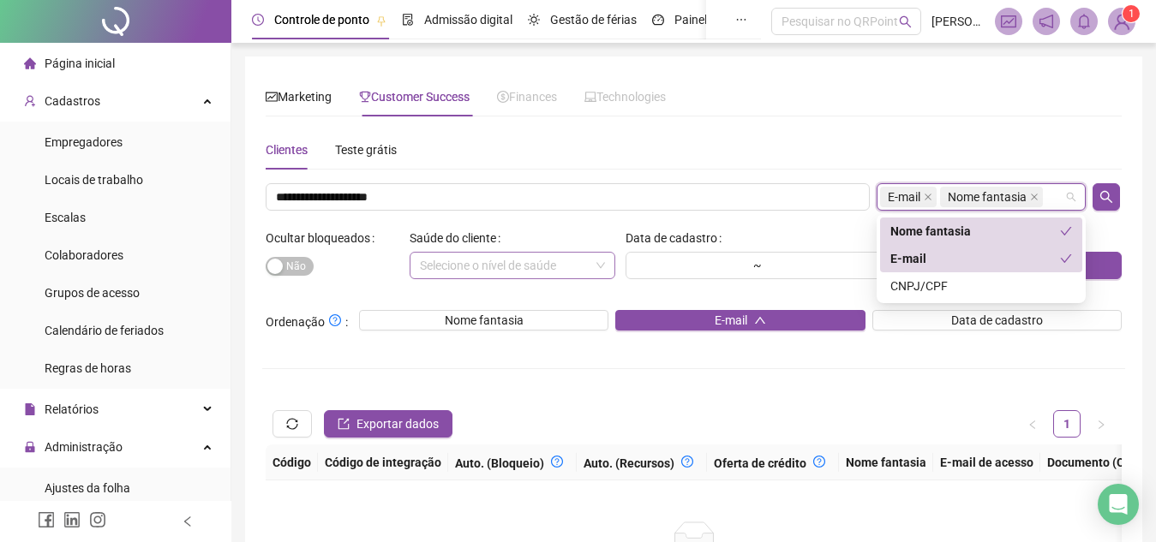
click at [966, 260] on div "E-mail" at bounding box center [975, 258] width 170 height 19
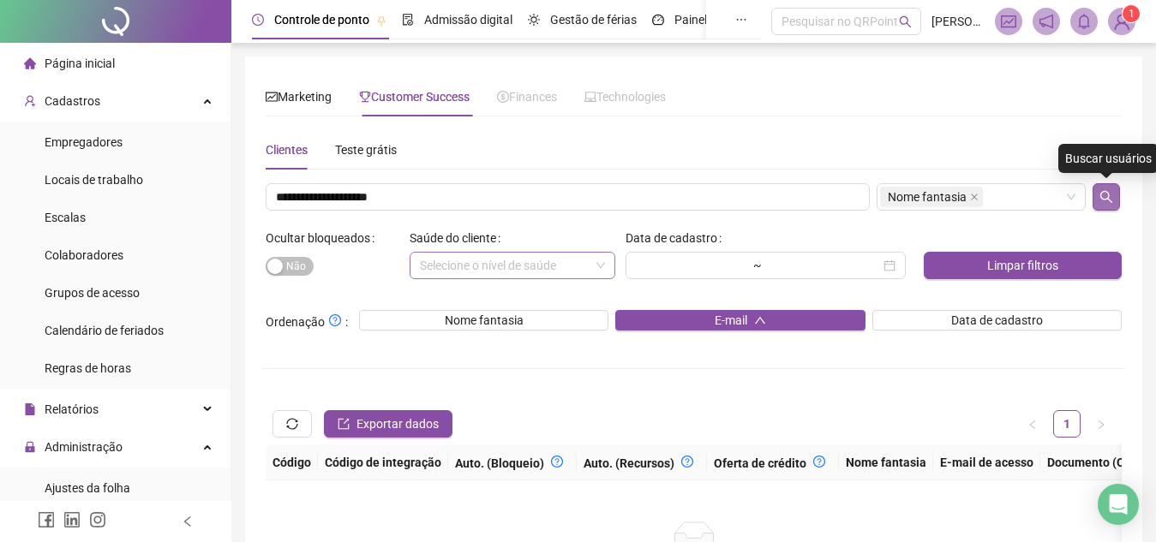
click at [1110, 190] on icon "search" at bounding box center [1106, 197] width 14 height 14
click at [118, 70] on li "Página inicial" at bounding box center [115, 63] width 224 height 34
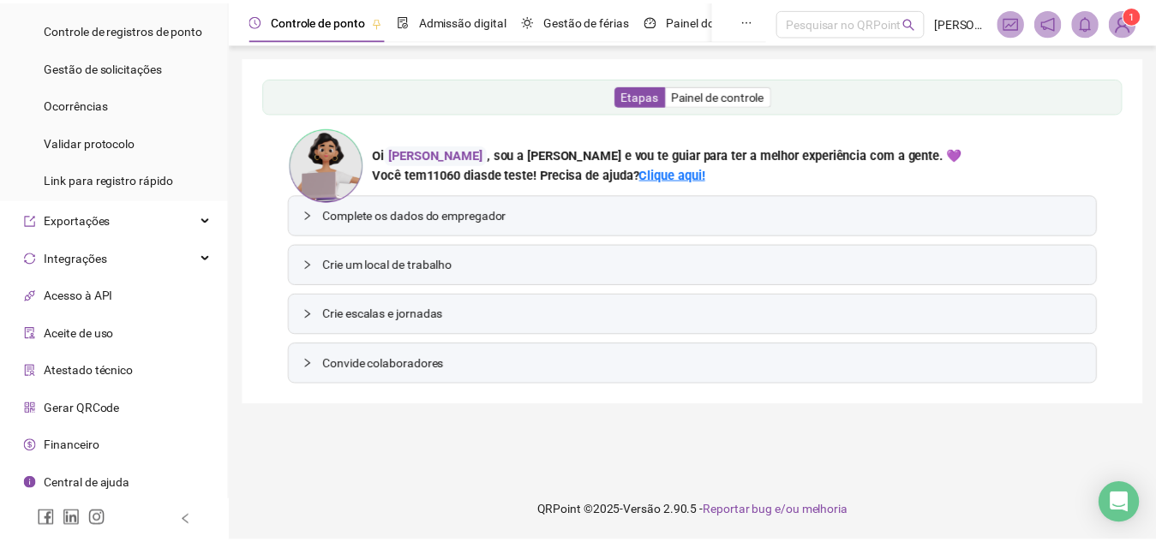
scroll to position [569, 0]
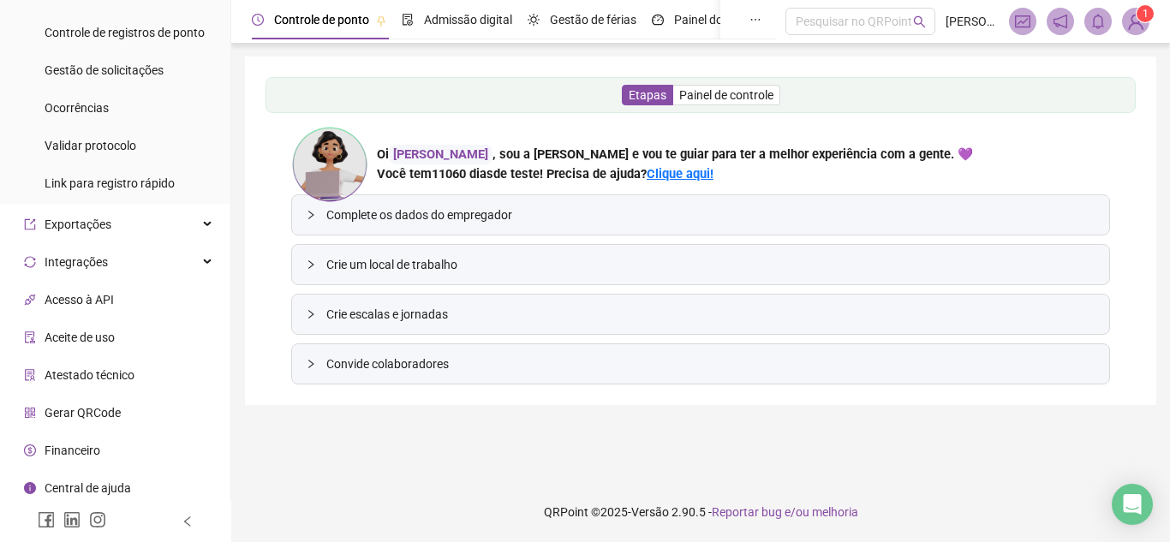
click at [90, 441] on div "Financeiro" at bounding box center [62, 451] width 76 height 34
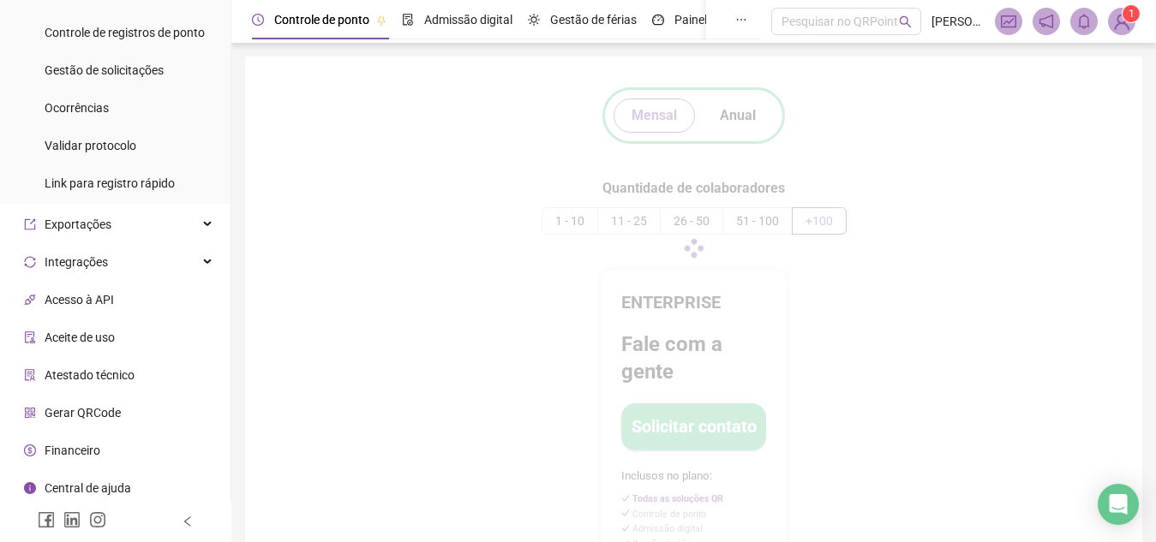
click at [755, 115] on div at bounding box center [694, 248] width 856 height 343
click at [730, 117] on div at bounding box center [694, 248] width 856 height 343
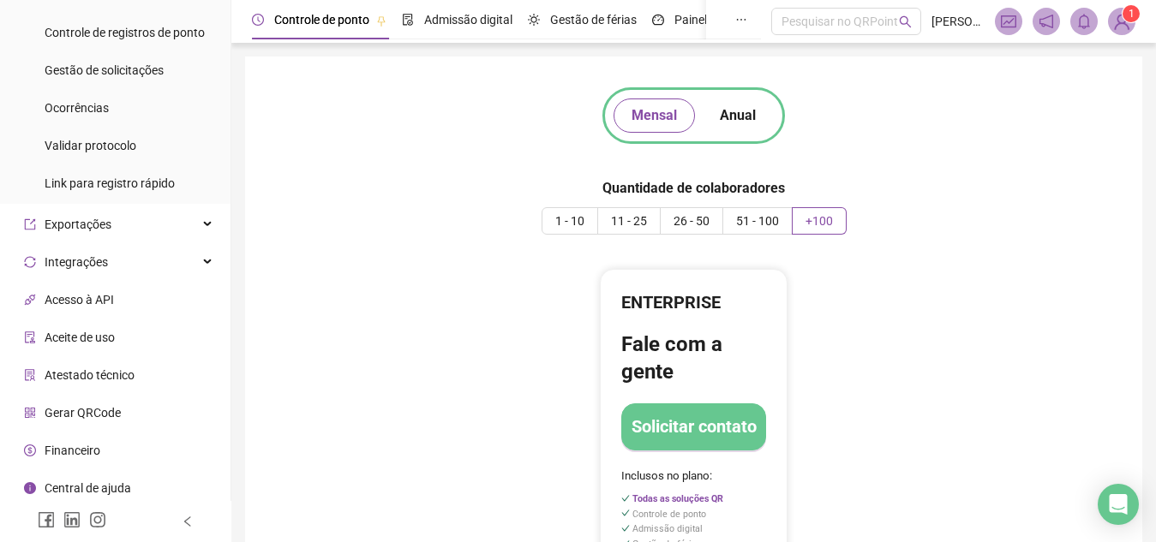
click at [730, 117] on span "Anual" at bounding box center [738, 115] width 36 height 21
click at [574, 222] on span "1 - 10" at bounding box center [569, 221] width 29 height 14
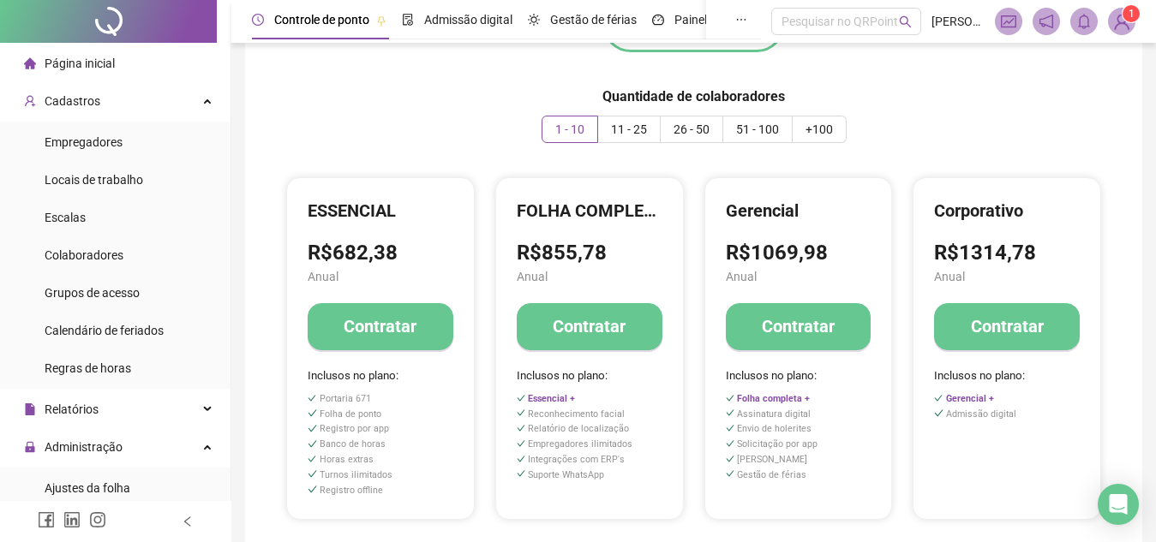
click at [82, 51] on div "Página inicial" at bounding box center [69, 63] width 91 height 34
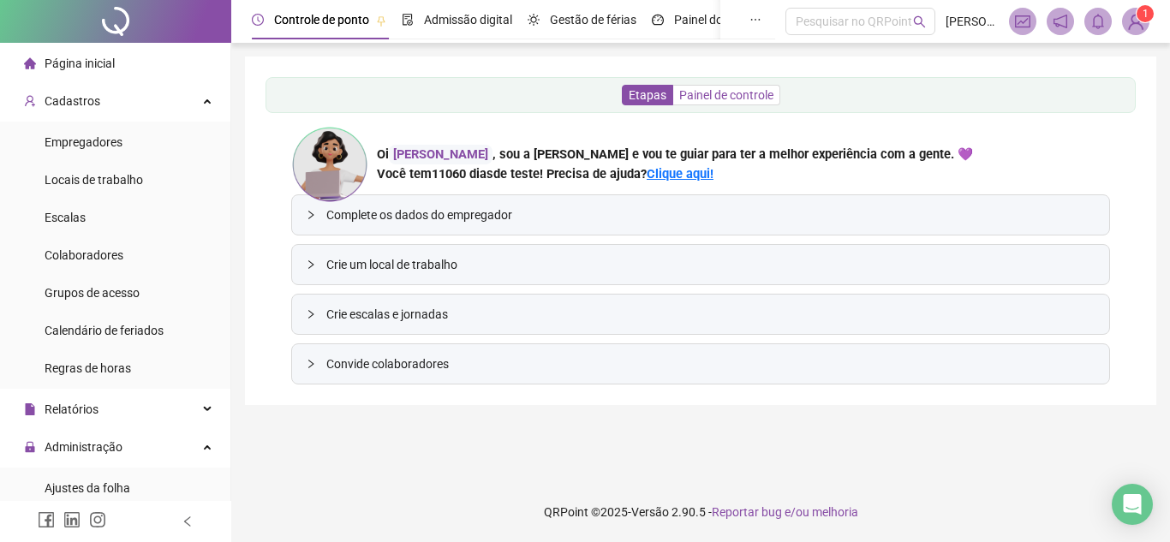
click at [720, 93] on span "Painel de controle" at bounding box center [726, 95] width 94 height 14
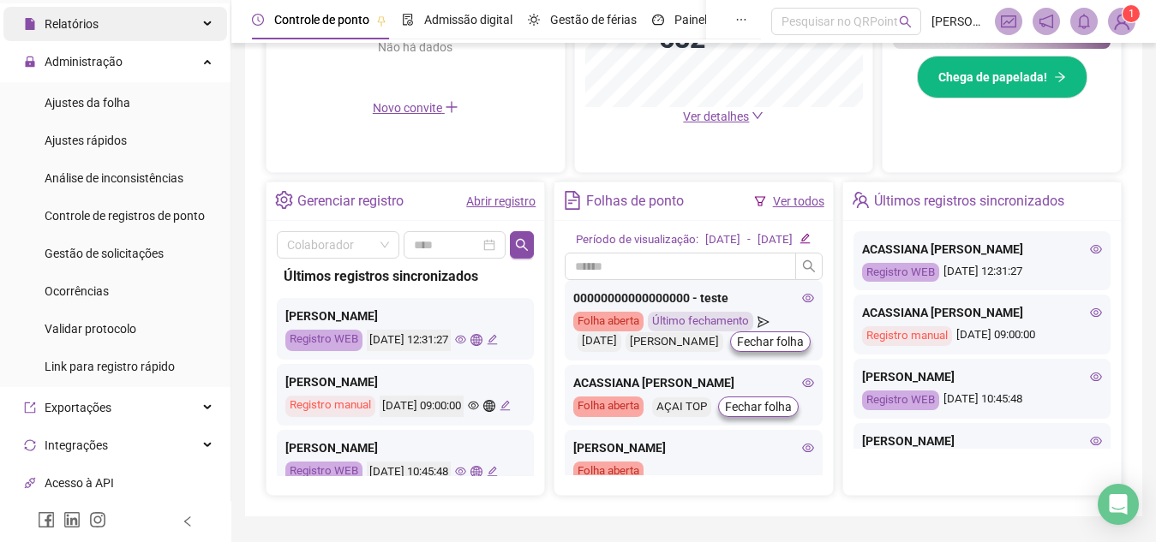
scroll to position [573, 0]
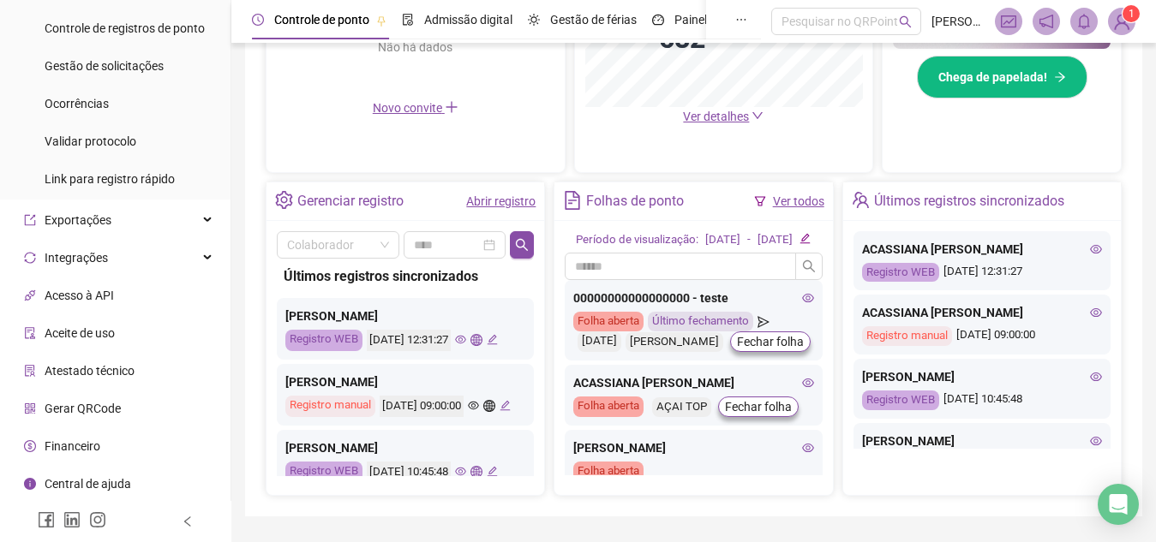
click at [87, 442] on span "Financeiro" at bounding box center [73, 447] width 56 height 14
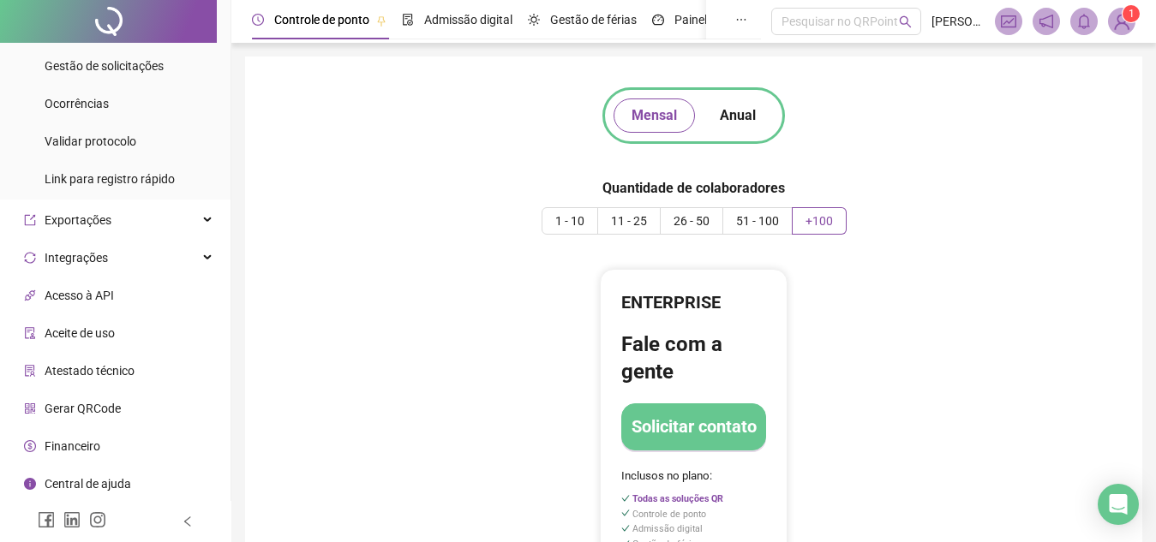
click at [571, 218] on span "1 - 10" at bounding box center [569, 221] width 29 height 14
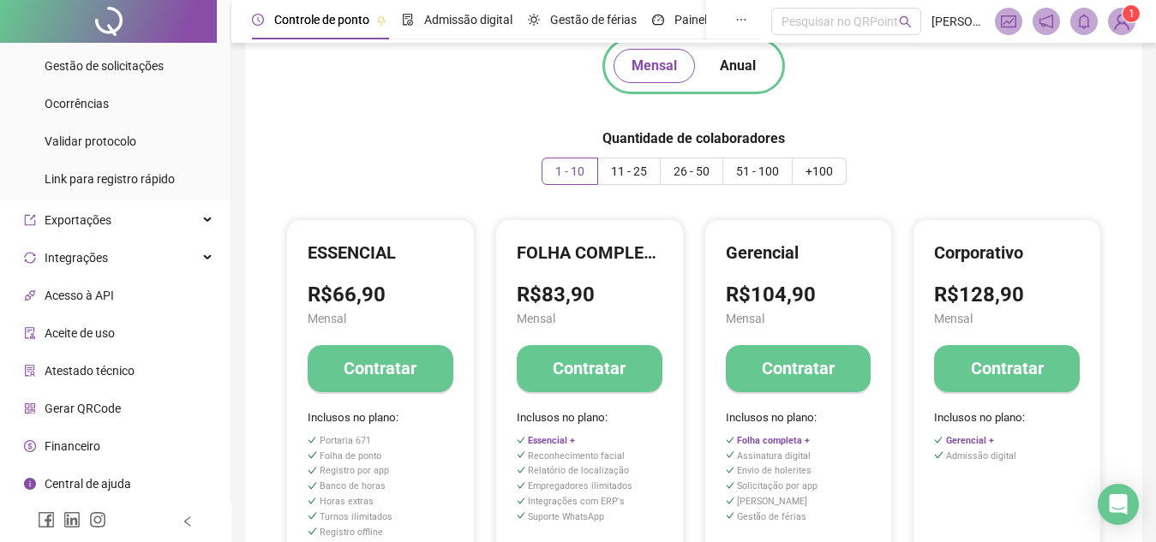
scroll to position [46, 0]
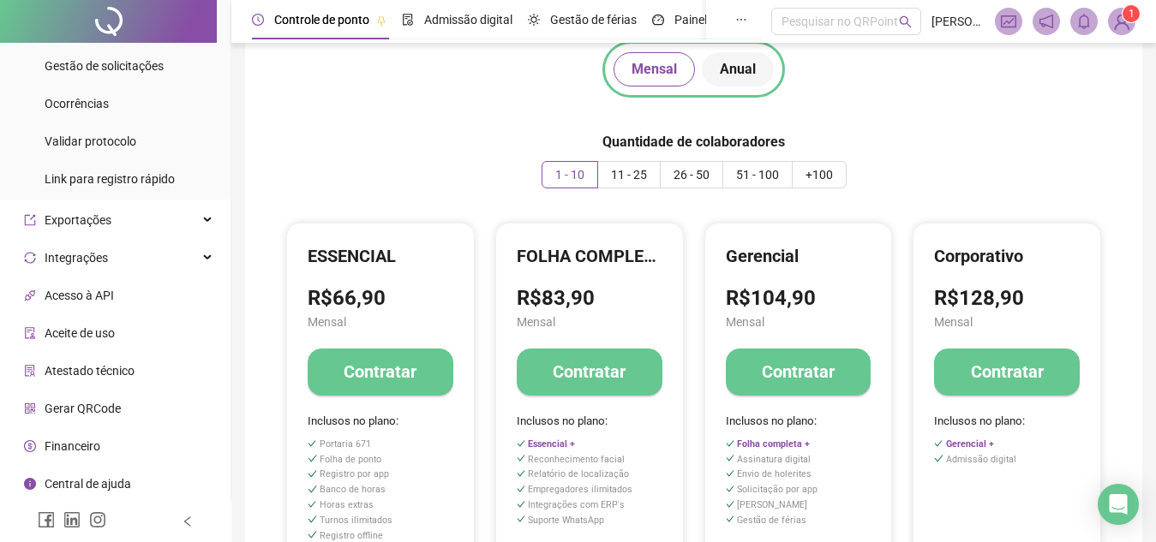
click at [734, 69] on span "Anual" at bounding box center [738, 69] width 36 height 21
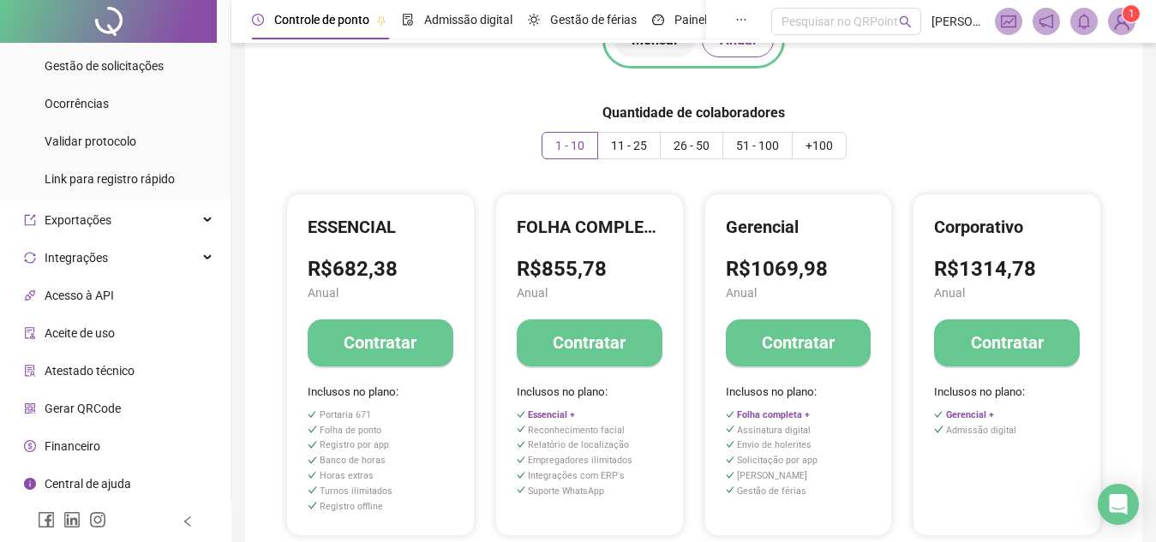
scroll to position [8, 0]
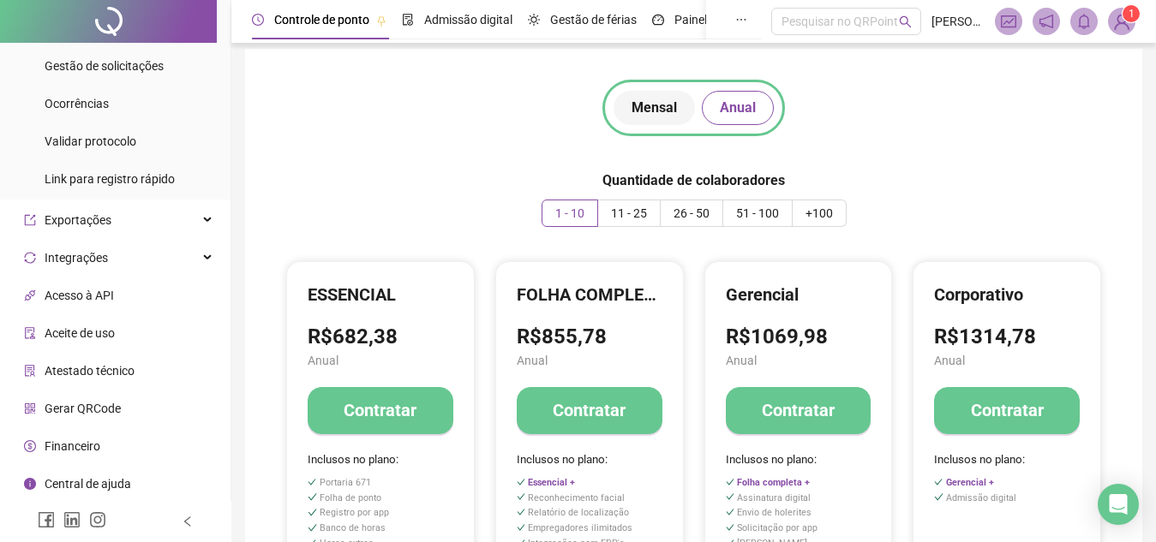
click at [641, 113] on span "Mensal" at bounding box center [654, 108] width 45 height 21
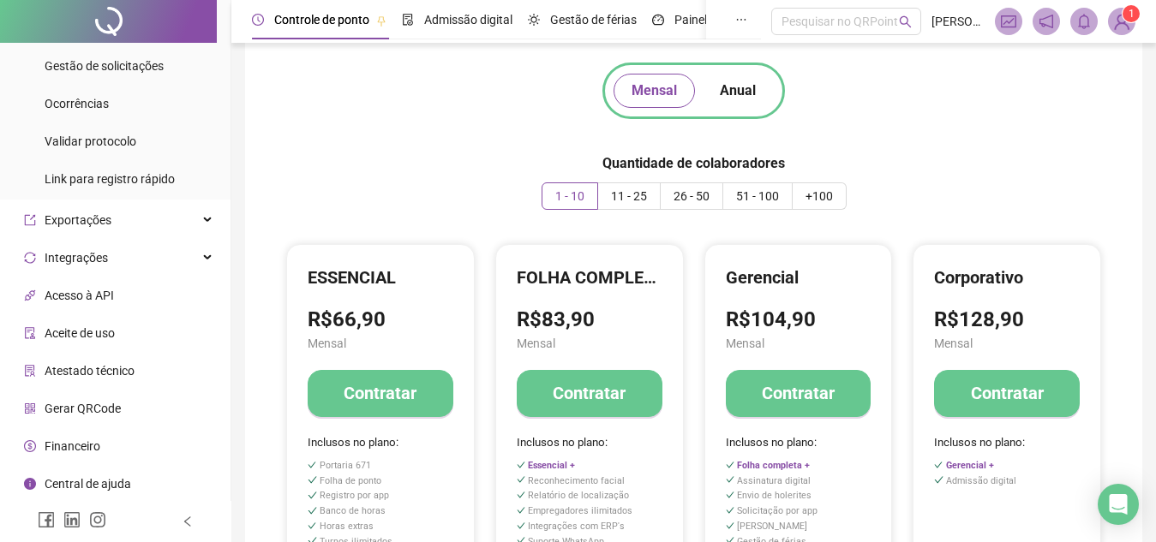
scroll to position [27, 0]
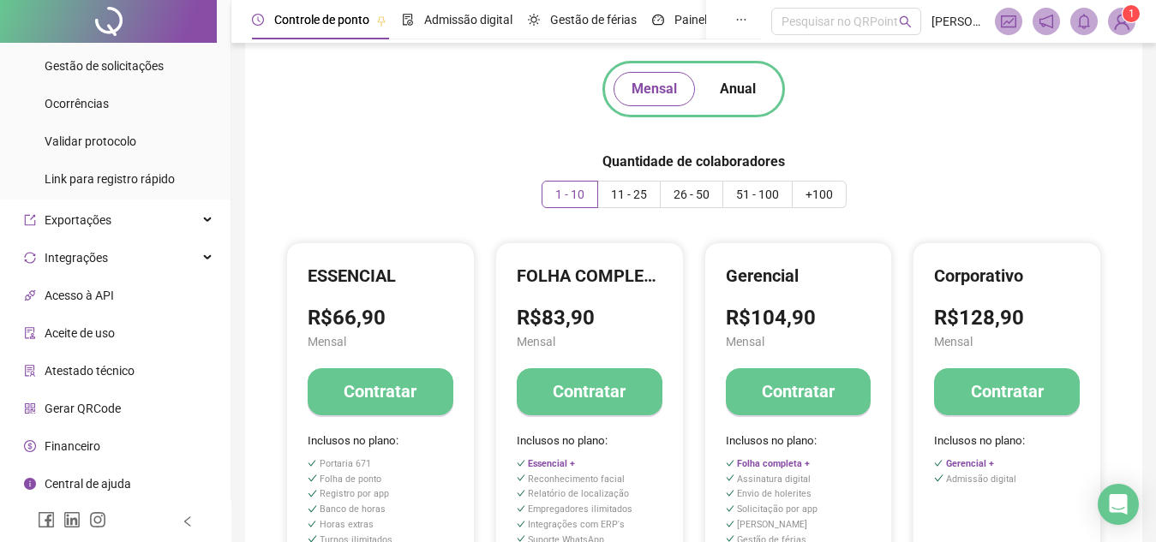
click at [1124, 33] on img at bounding box center [1122, 22] width 26 height 26
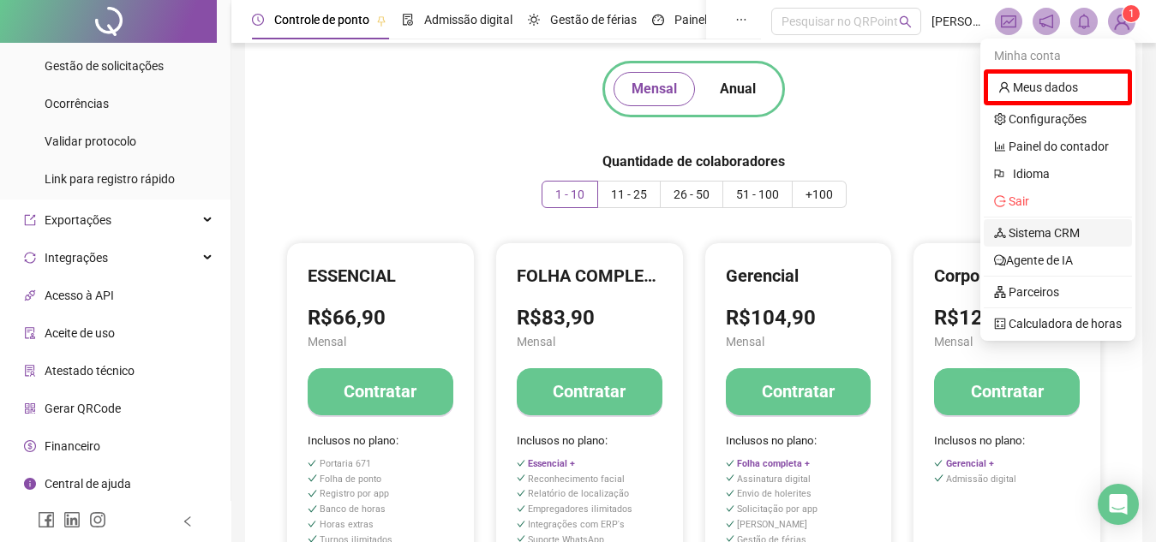
click at [1045, 226] on link "Sistema CRM" at bounding box center [1037, 233] width 86 height 14
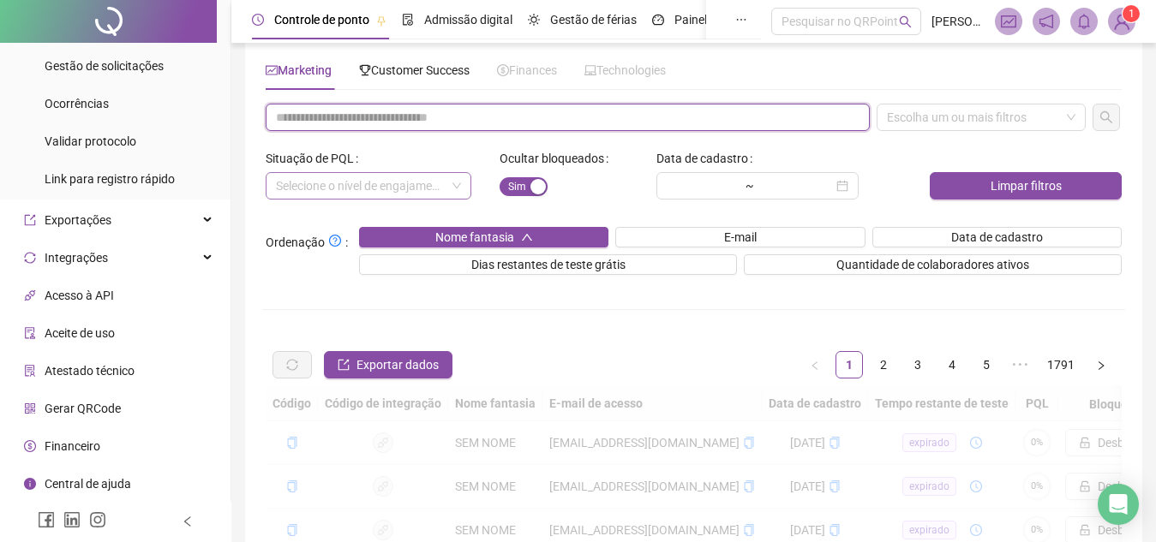
click at [445, 113] on input "text" at bounding box center [568, 117] width 604 height 27
click at [996, 119] on div "Escolha um ou mais filtros" at bounding box center [981, 117] width 209 height 27
type input "**********"
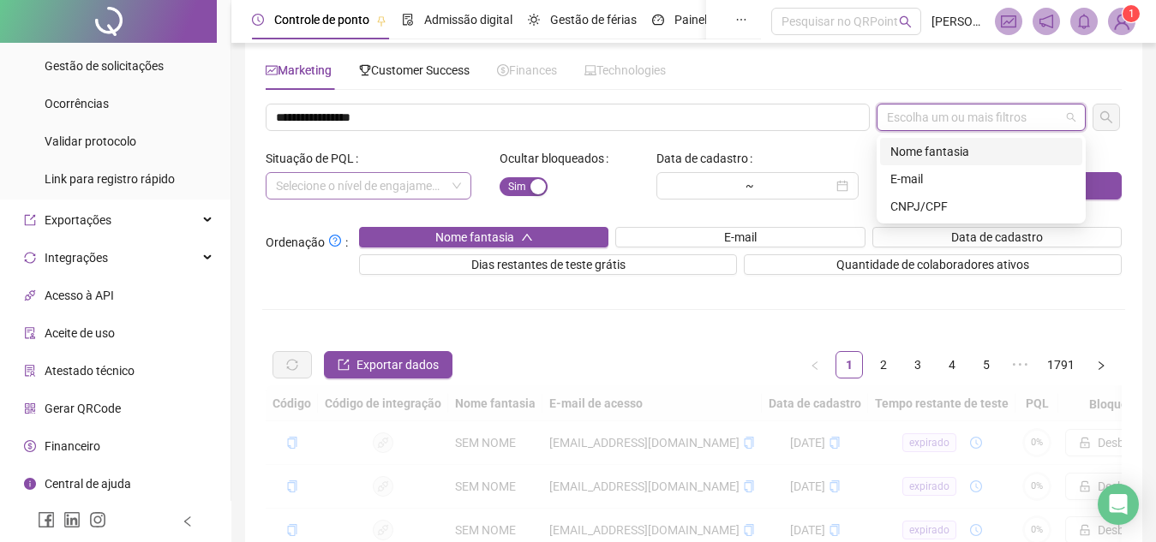
click at [949, 144] on div "Nome fantasia" at bounding box center [981, 151] width 182 height 19
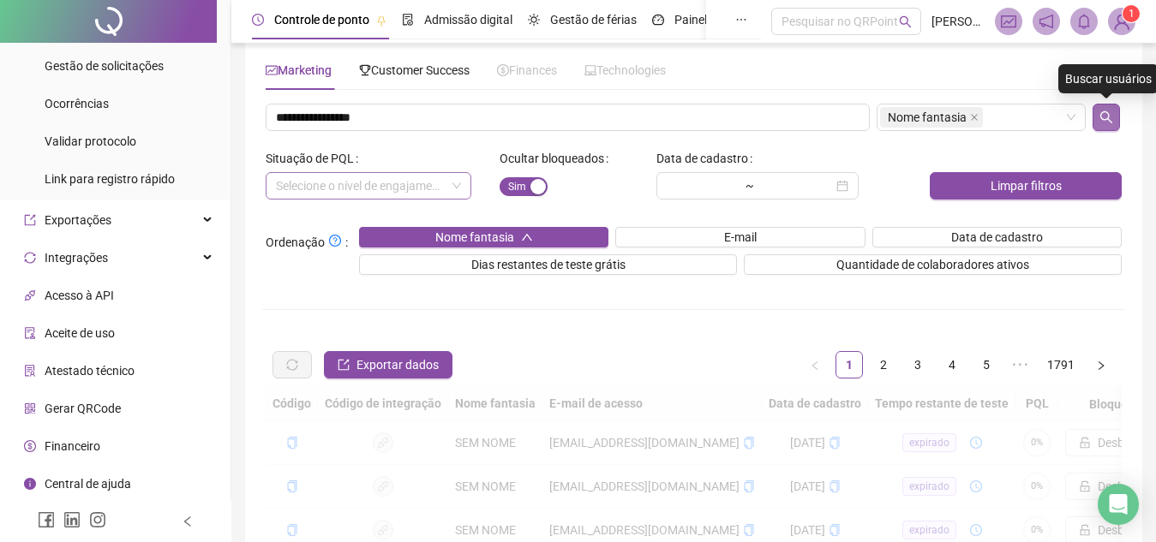
click at [1097, 126] on button "button" at bounding box center [1105, 117] width 27 height 27
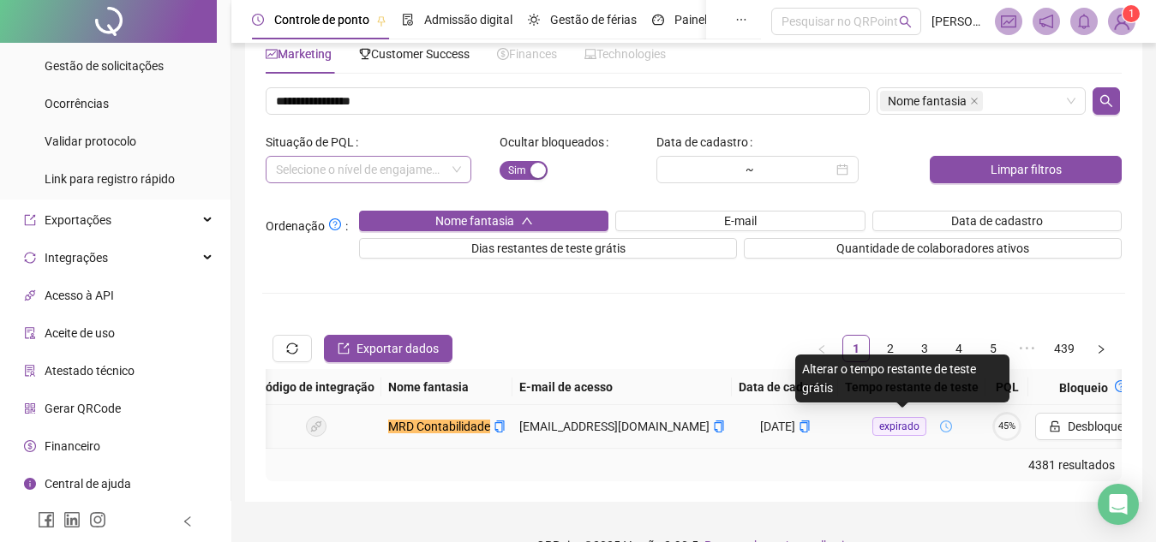
scroll to position [0, 68]
click at [879, 428] on span "expirado" at bounding box center [898, 426] width 54 height 19
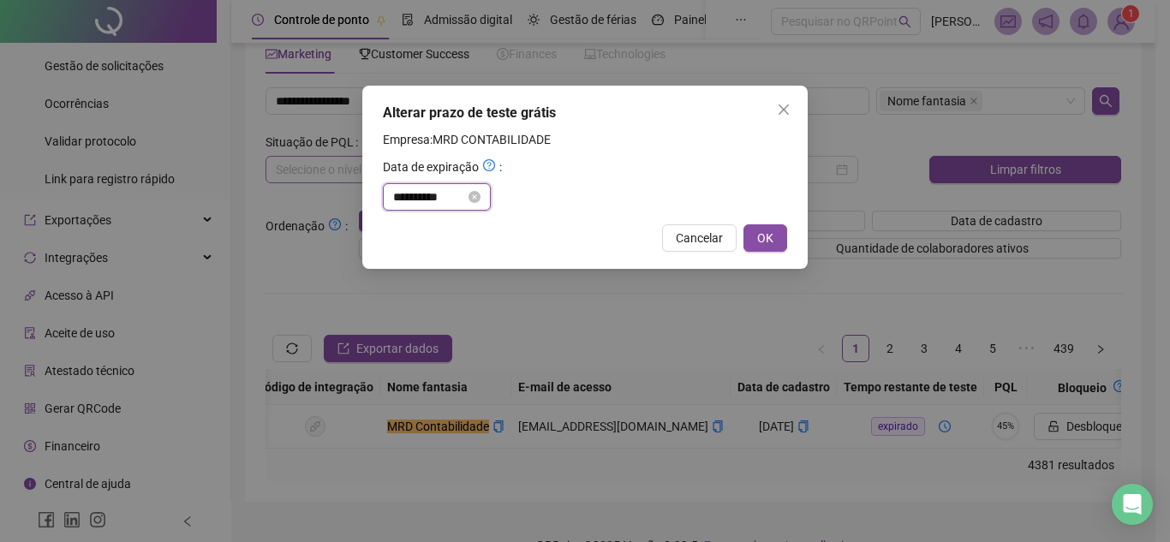
click at [408, 189] on input "**********" at bounding box center [429, 197] width 72 height 19
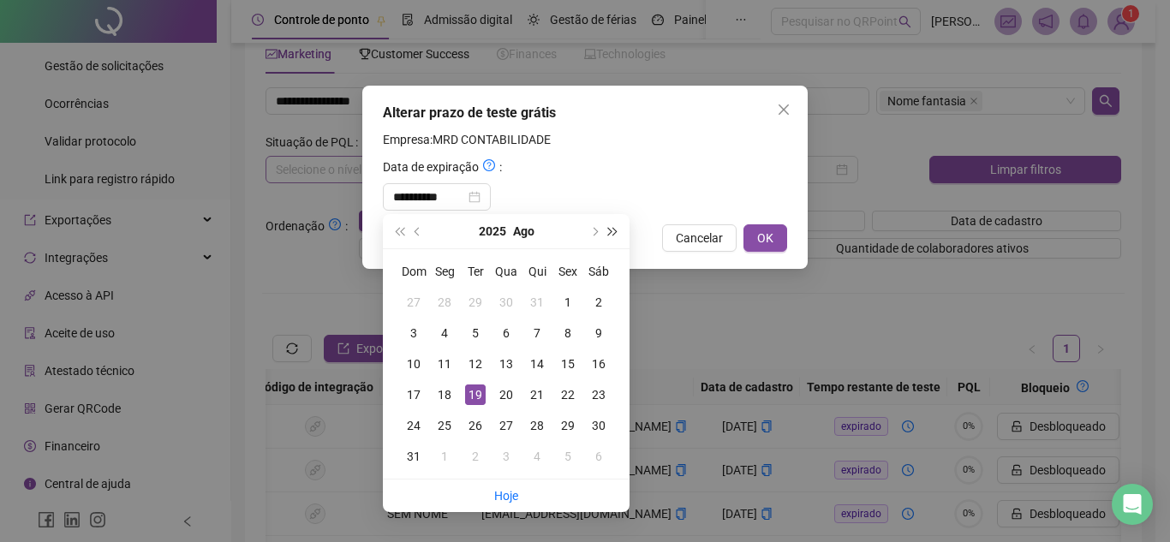
click at [613, 232] on span "super-next-year" at bounding box center [613, 231] width 9 height 9
click at [399, 231] on span "super-prev-year" at bounding box center [399, 231] width 9 height 9
click at [595, 229] on span "next-year" at bounding box center [594, 231] width 9 height 9
click at [572, 362] on div "19" at bounding box center [568, 364] width 21 height 21
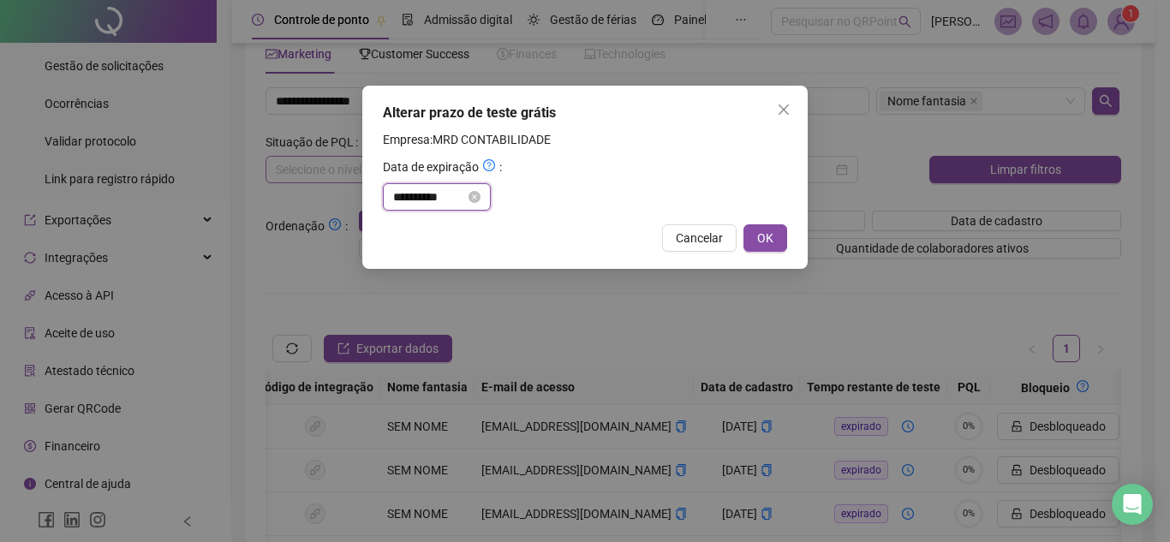
click at [429, 191] on input "**********" at bounding box center [429, 197] width 72 height 19
click at [619, 195] on div "**********" at bounding box center [585, 196] width 404 height 27
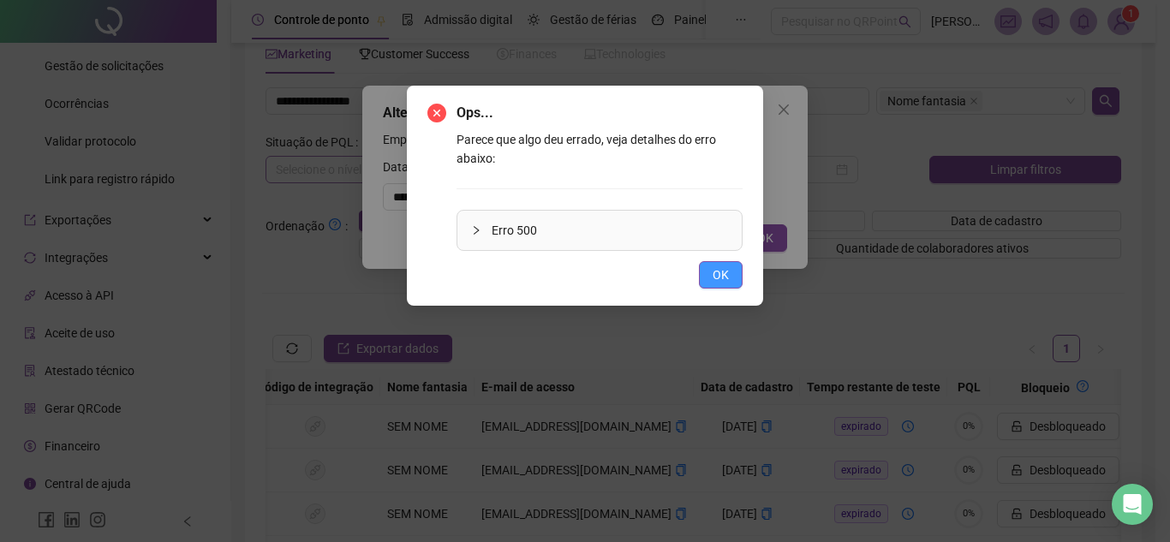
click at [709, 275] on button "OK" at bounding box center [721, 274] width 44 height 27
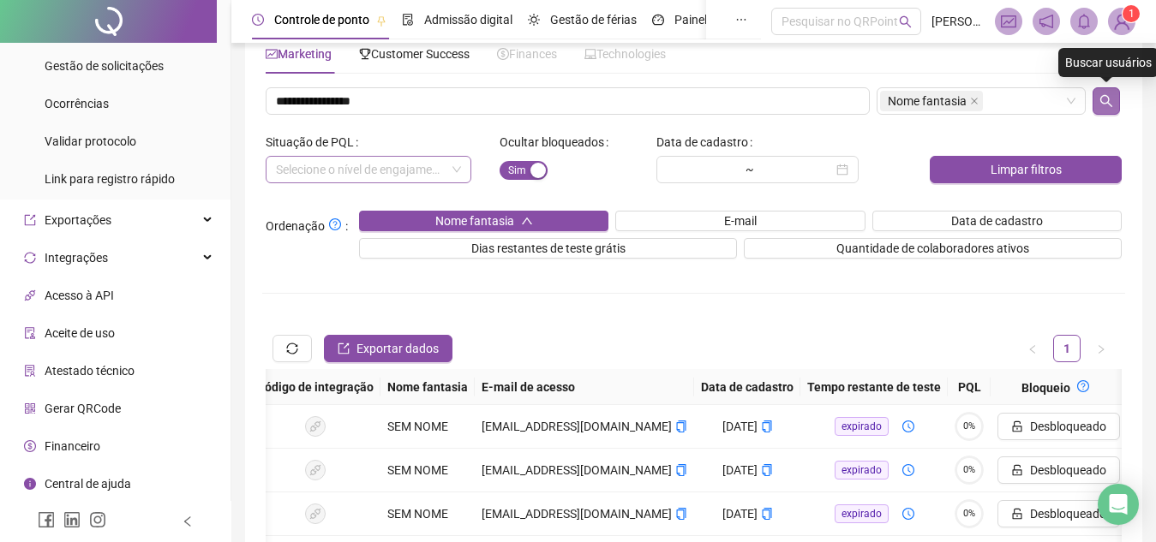
click at [1106, 101] on icon "search" at bounding box center [1106, 101] width 14 height 14
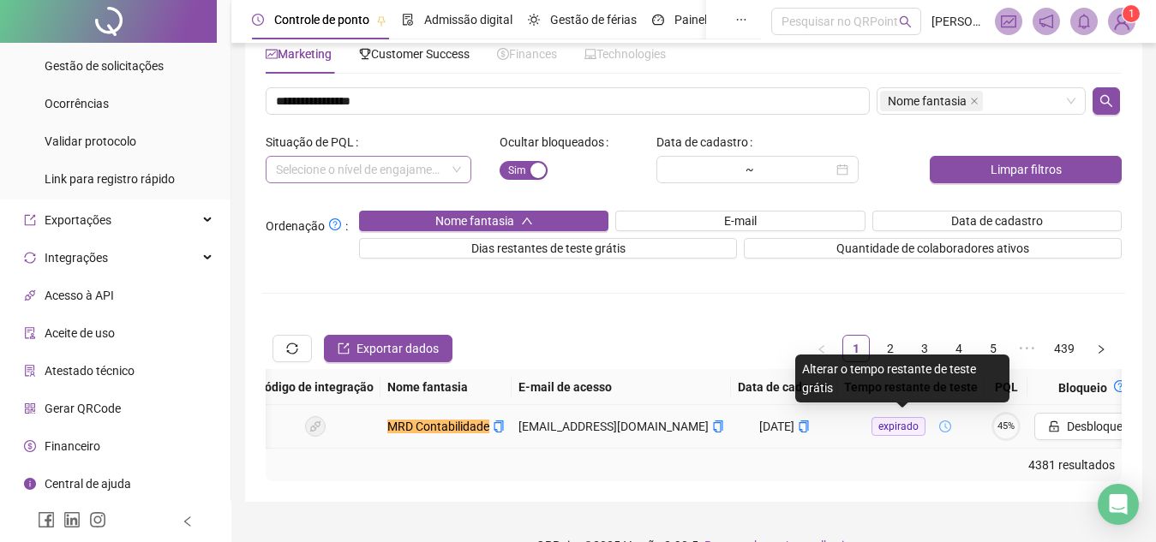
click at [878, 416] on button "expirado" at bounding box center [911, 426] width 107 height 27
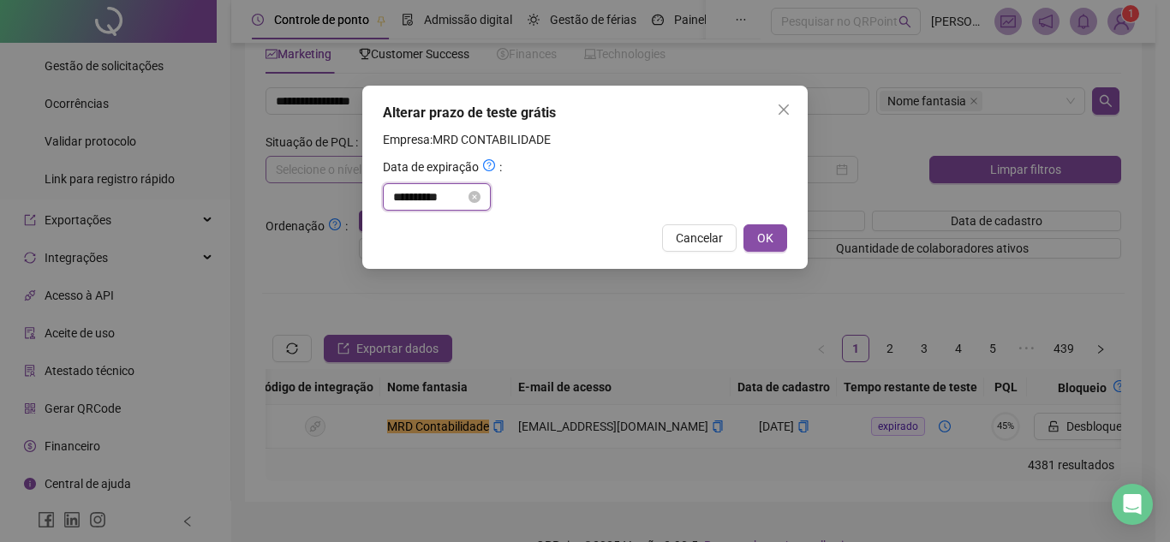
click at [422, 195] on input "**********" at bounding box center [429, 197] width 72 height 19
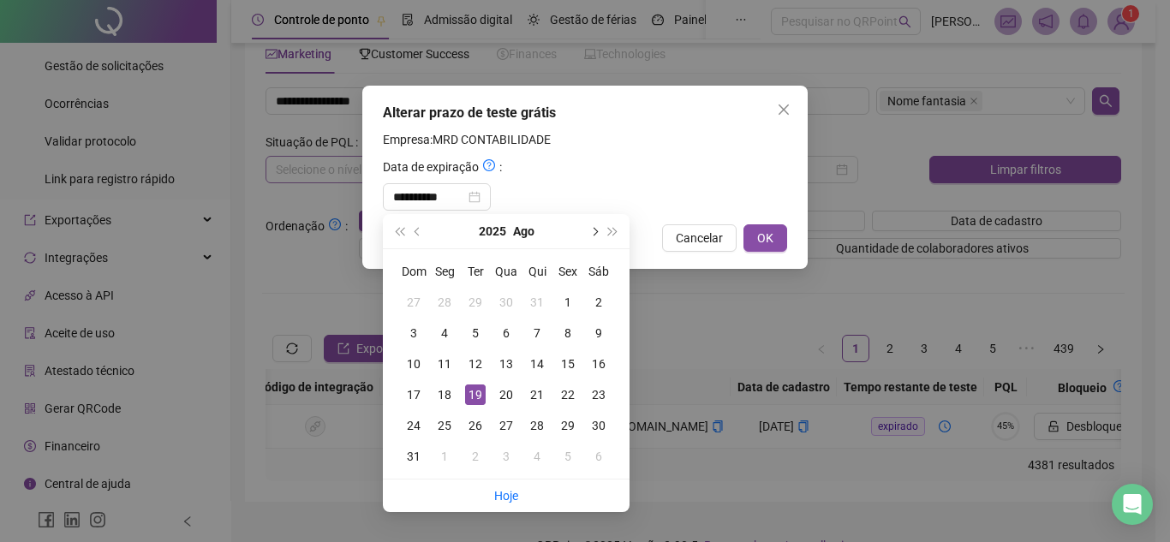
click at [593, 233] on span "next-year" at bounding box center [594, 231] width 9 height 9
click at [578, 362] on div "19" at bounding box center [568, 364] width 21 height 21
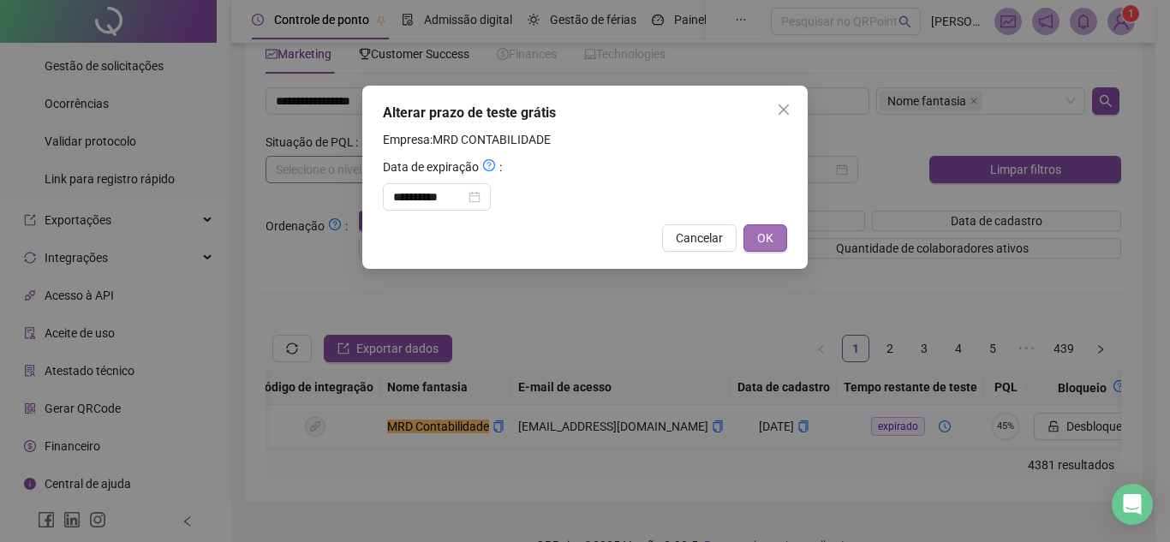
click at [769, 236] on span "OK" at bounding box center [765, 238] width 16 height 19
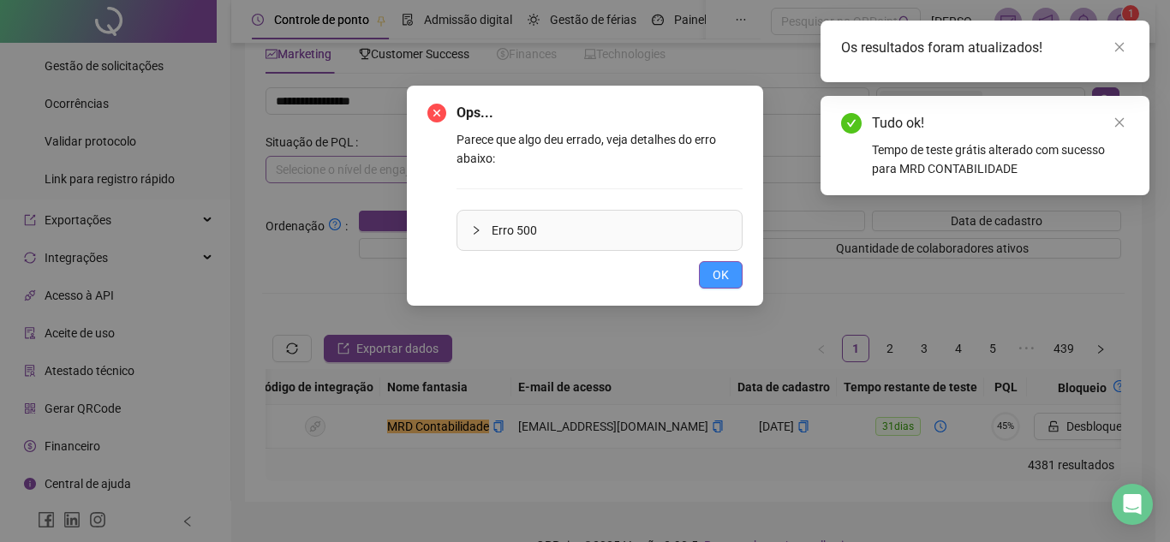
click at [715, 286] on button "OK" at bounding box center [721, 274] width 44 height 27
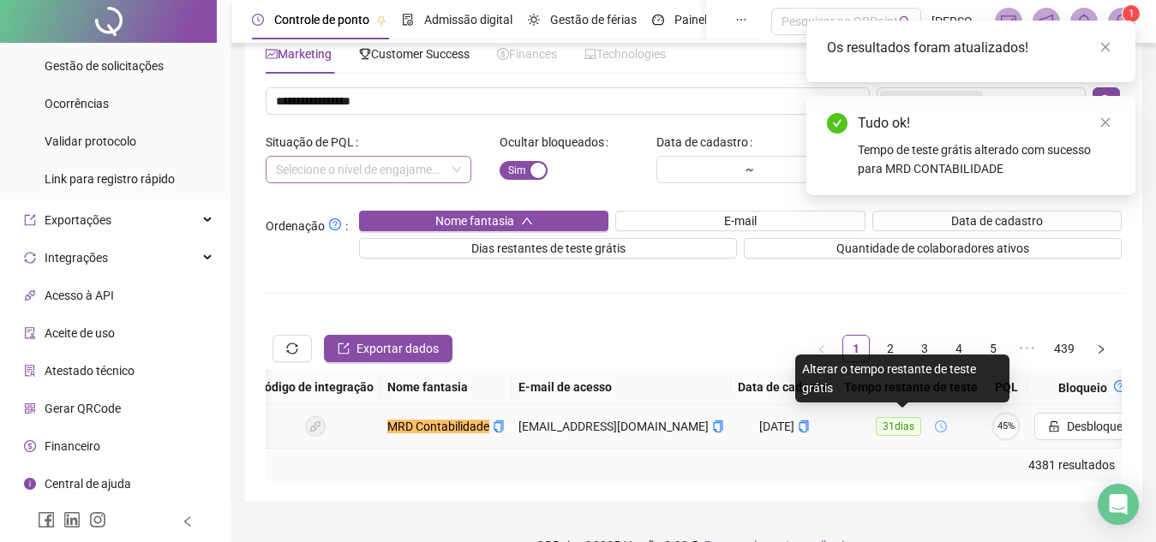
click at [877, 419] on span "31 dias" at bounding box center [898, 426] width 45 height 19
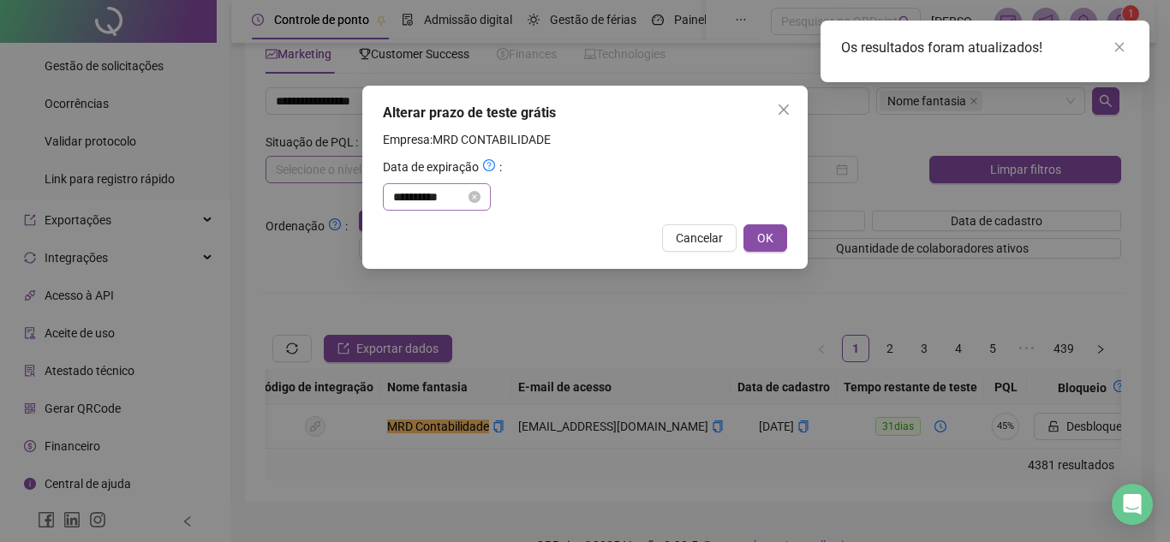
click at [410, 187] on div "**********" at bounding box center [437, 196] width 108 height 27
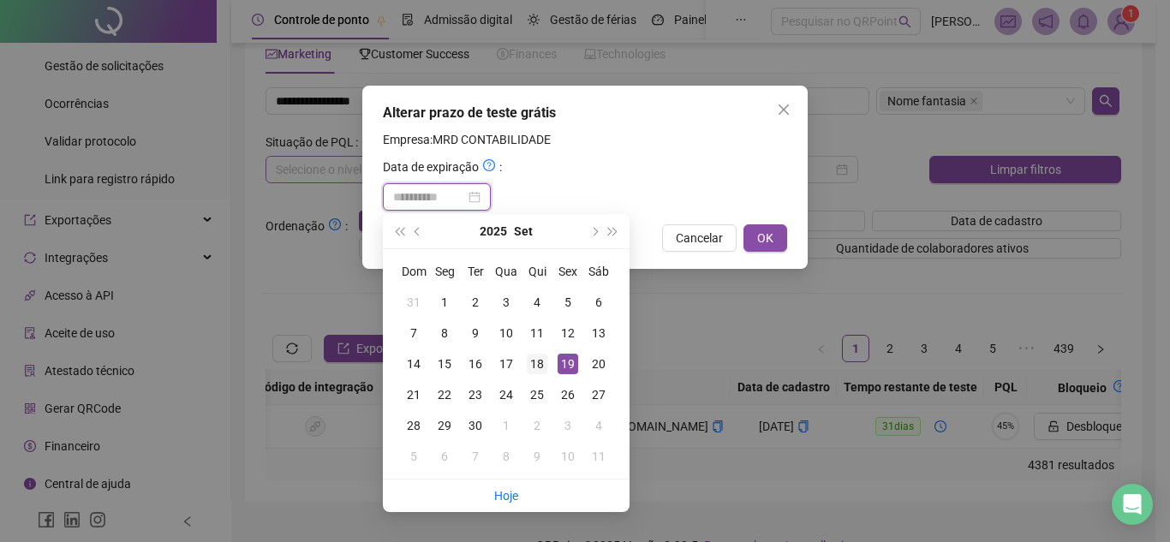
type input "**********"
click at [533, 354] on div "18" at bounding box center [537, 364] width 21 height 21
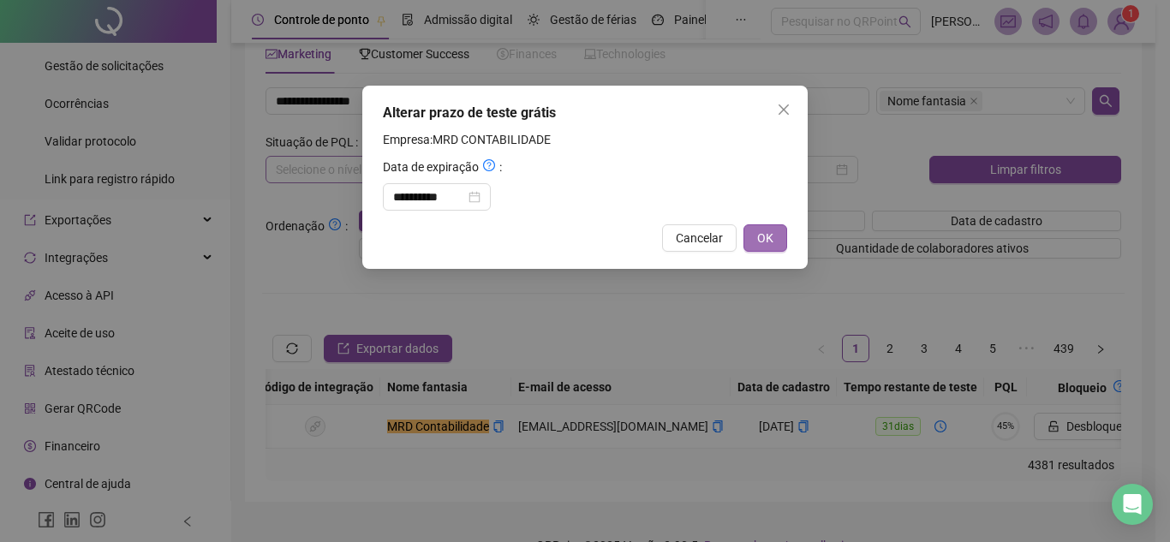
click at [781, 237] on button "OK" at bounding box center [766, 237] width 44 height 27
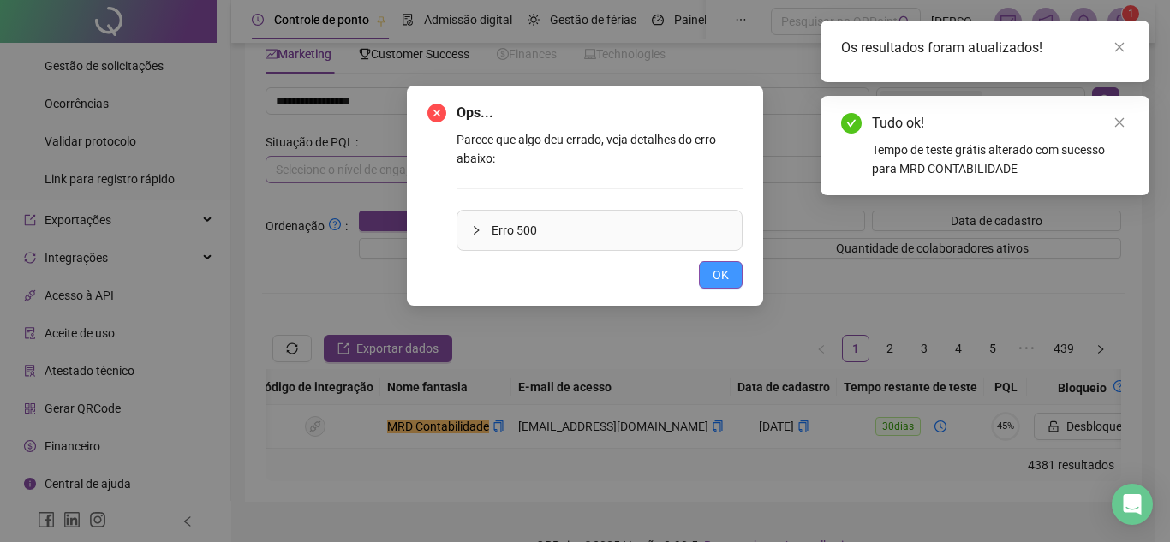
drag, startPoint x: 719, startPoint y: 252, endPoint x: 716, endPoint y: 276, distance: 24.1
click at [716, 276] on div "Ops... Parece que algo deu errado, veja detalhes do erro abaixo: Erro 500 OK" at bounding box center [585, 196] width 315 height 186
click at [716, 276] on span "OK" at bounding box center [721, 275] width 16 height 19
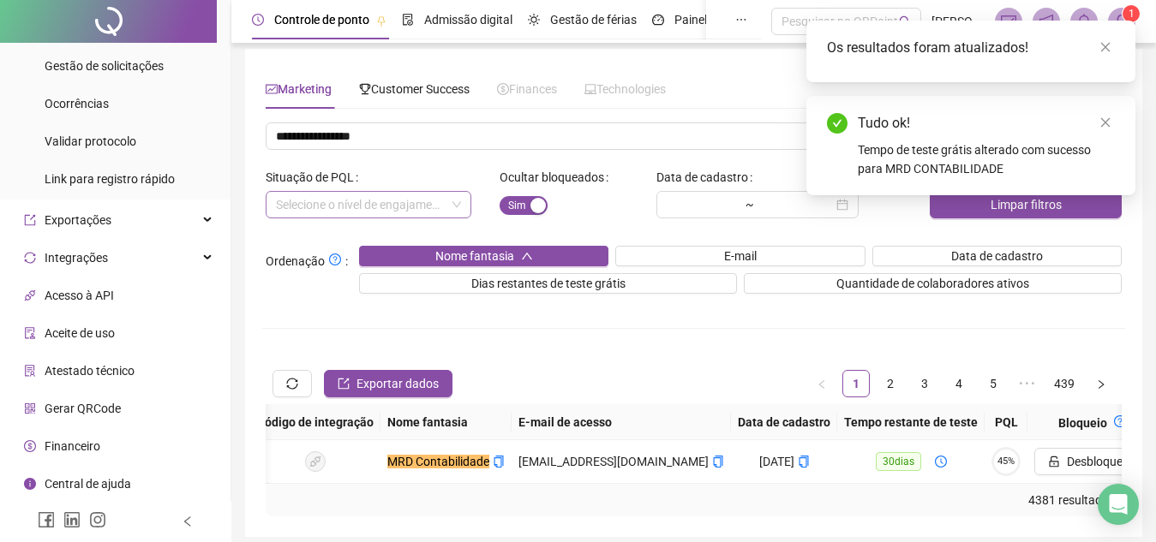
scroll to position [0, 0]
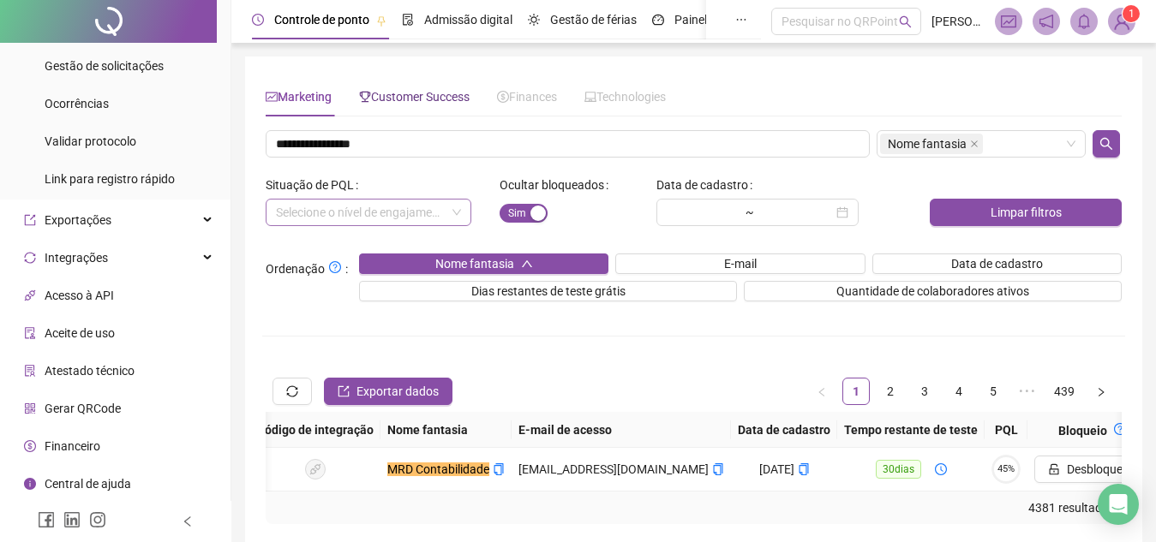
click at [381, 97] on span "Customer Success" at bounding box center [414, 97] width 111 height 14
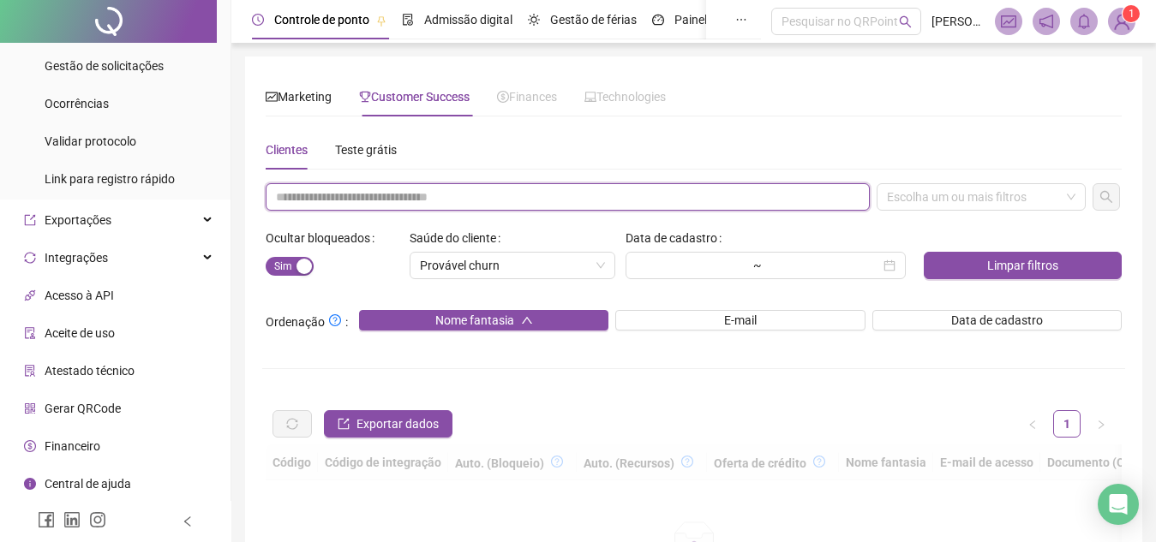
click at [379, 186] on input "text" at bounding box center [568, 196] width 604 height 27
paste input "**********"
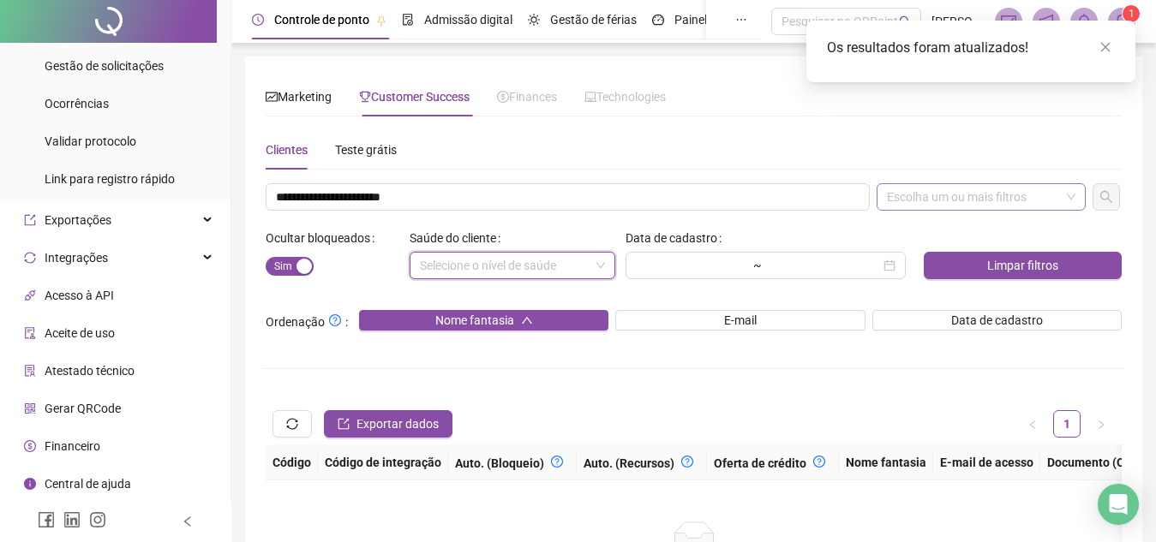
drag, startPoint x: 601, startPoint y: 268, endPoint x: 967, endPoint y: 199, distance: 373.2
click at [967, 199] on div "Escolha um ou mais filtros" at bounding box center [981, 196] width 209 height 27
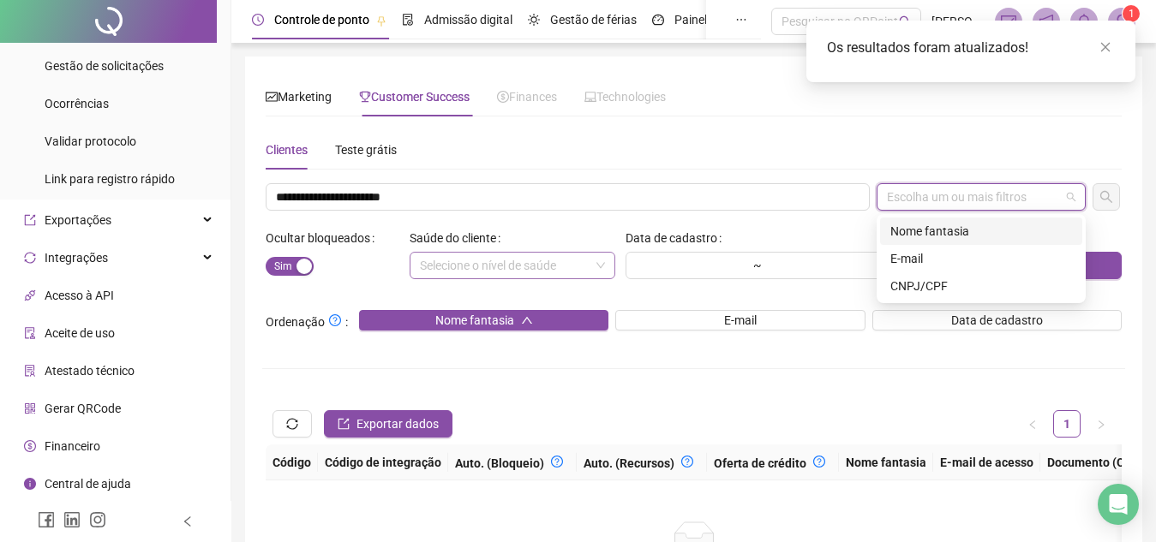
click at [947, 255] on div "E-mail" at bounding box center [981, 258] width 182 height 19
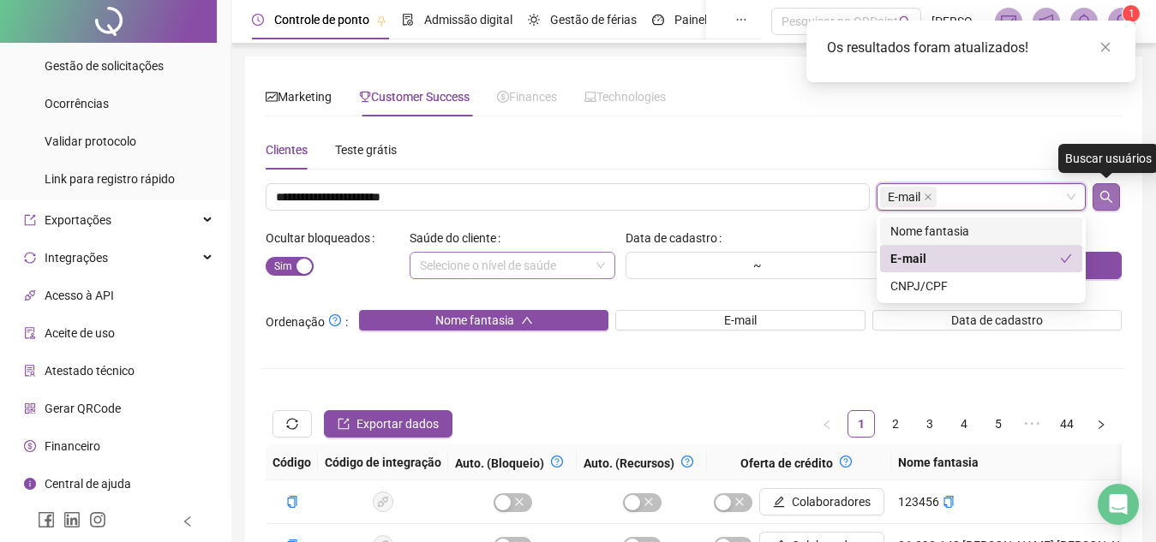
click at [1098, 204] on button "button" at bounding box center [1105, 196] width 27 height 27
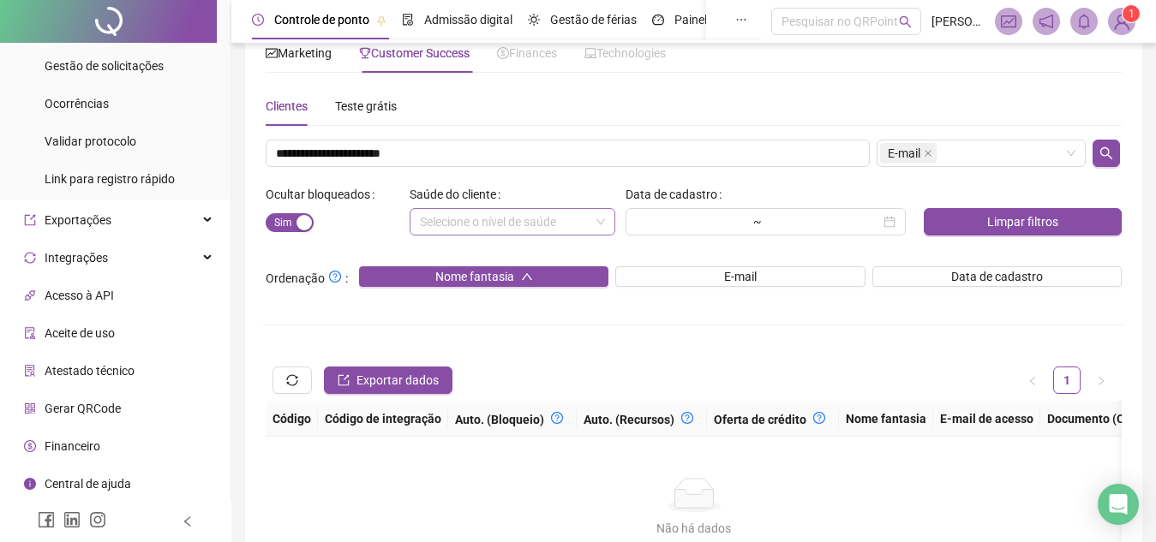
scroll to position [45, 0]
click at [290, 209] on div "Sim Não" at bounding box center [334, 220] width 137 height 27
click at [291, 219] on button "Sim Não" at bounding box center [290, 222] width 48 height 19
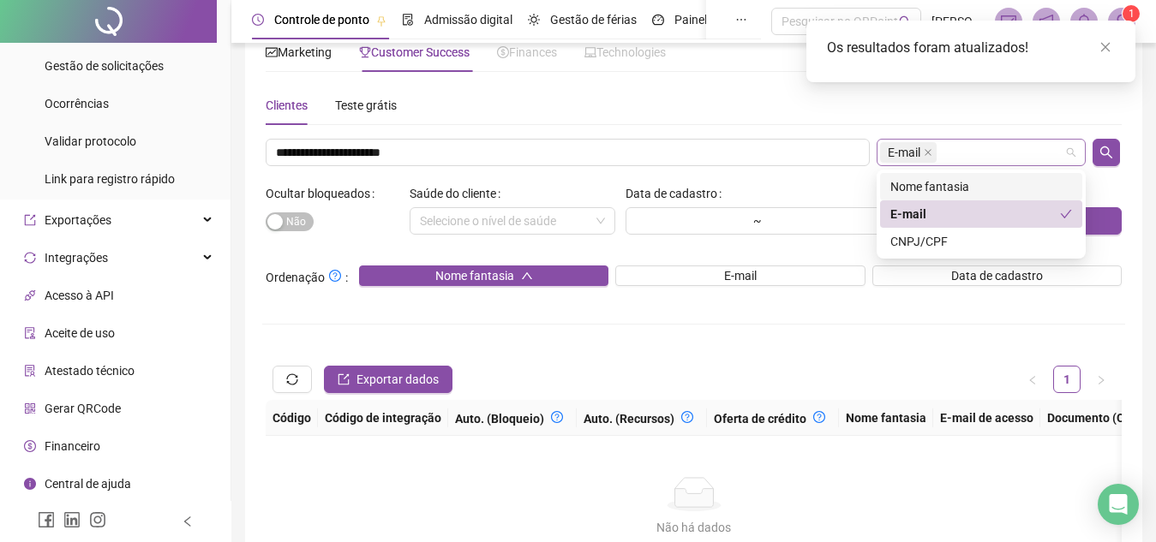
click at [1021, 150] on div "E-mail" at bounding box center [981, 152] width 209 height 27
click at [943, 189] on div "Nome fantasia" at bounding box center [981, 186] width 182 height 19
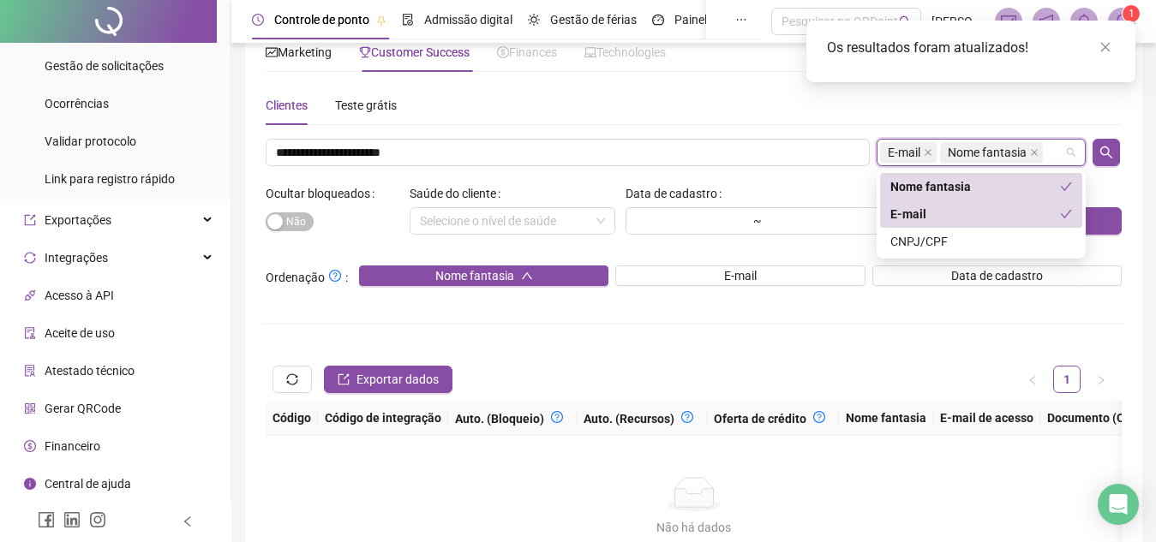
click at [931, 213] on div "E-mail" at bounding box center [975, 214] width 170 height 19
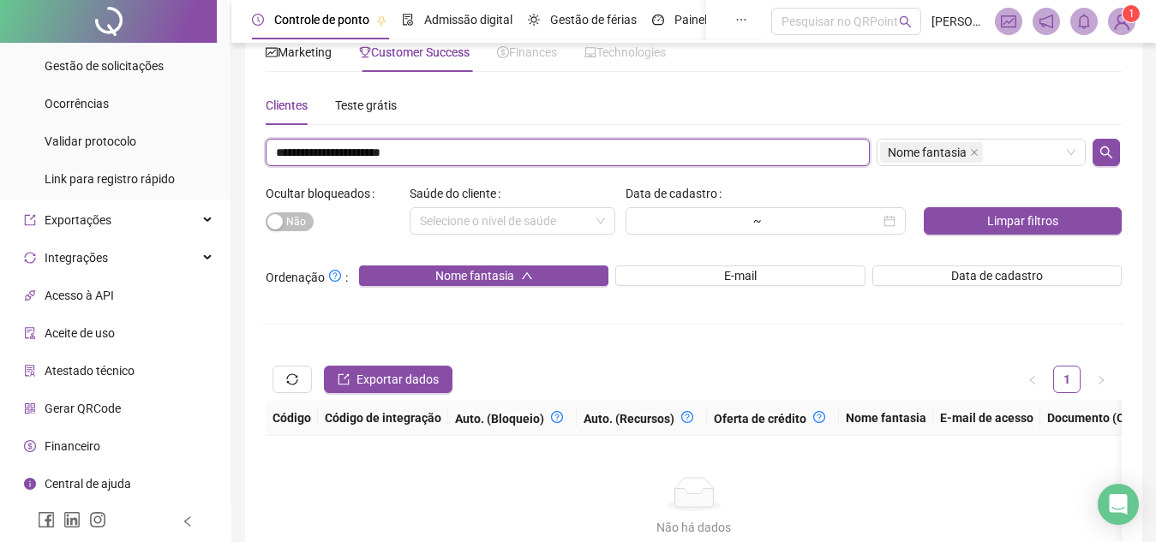
click at [580, 150] on input "**********" at bounding box center [568, 152] width 604 height 27
type input "********"
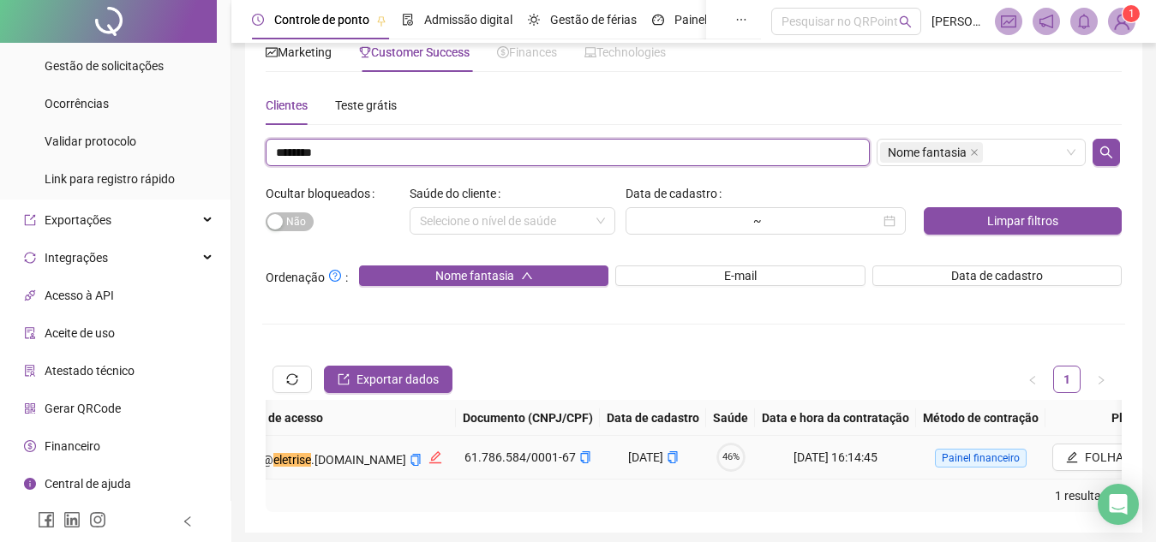
scroll to position [0, 764]
